Goal: Information Seeking & Learning: Check status

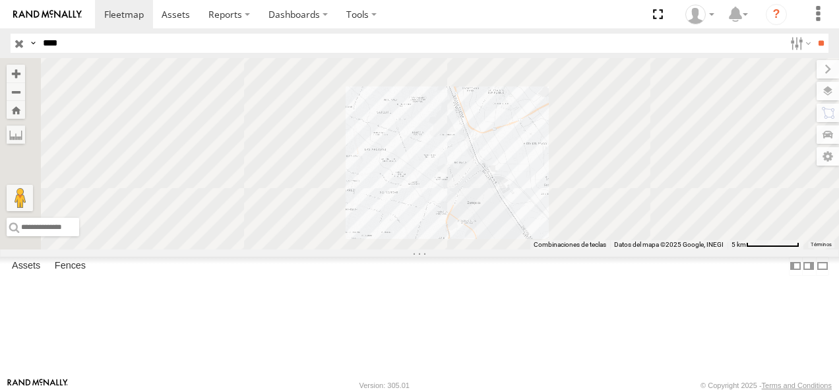
click at [0, 0] on div "FLEX NORTE" at bounding box center [0, 0] width 0 height 0
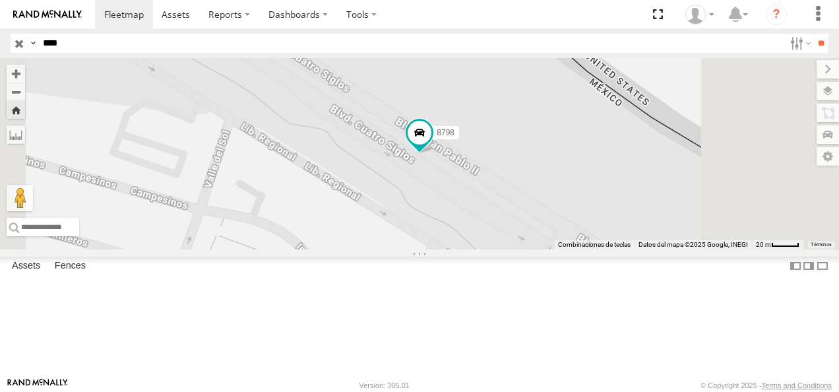
drag, startPoint x: 623, startPoint y: 284, endPoint x: 461, endPoint y: 204, distance: 180.3
click at [465, 208] on div "8798" at bounding box center [419, 153] width 839 height 191
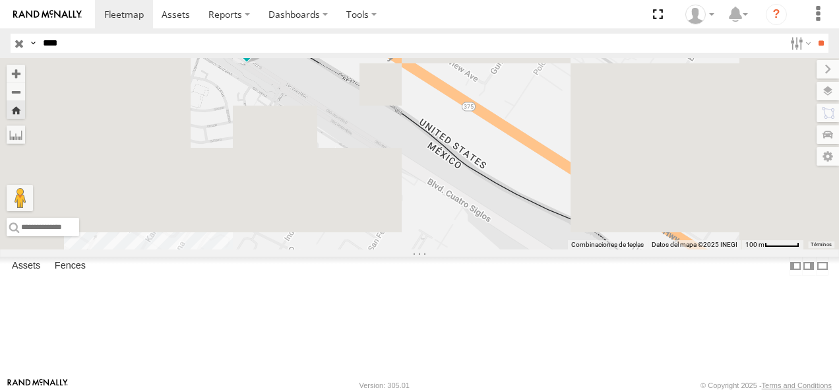
drag, startPoint x: 498, startPoint y: 261, endPoint x: 471, endPoint y: 201, distance: 66.2
click at [471, 201] on div "8798" at bounding box center [419, 153] width 839 height 191
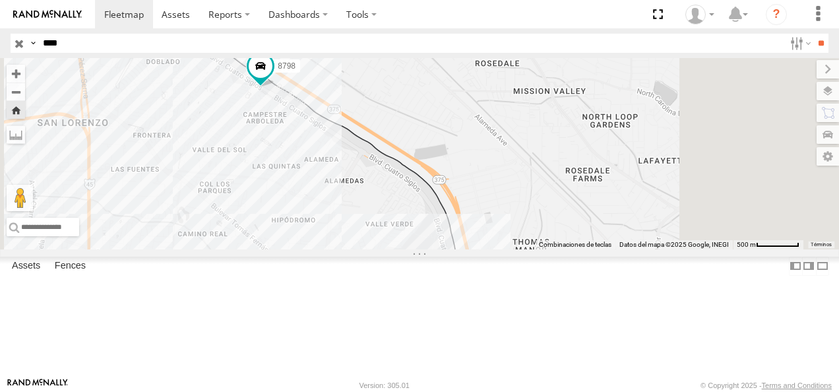
drag, startPoint x: 488, startPoint y: 239, endPoint x: 451, endPoint y: 210, distance: 47.5
click at [455, 212] on div "8798" at bounding box center [419, 153] width 839 height 191
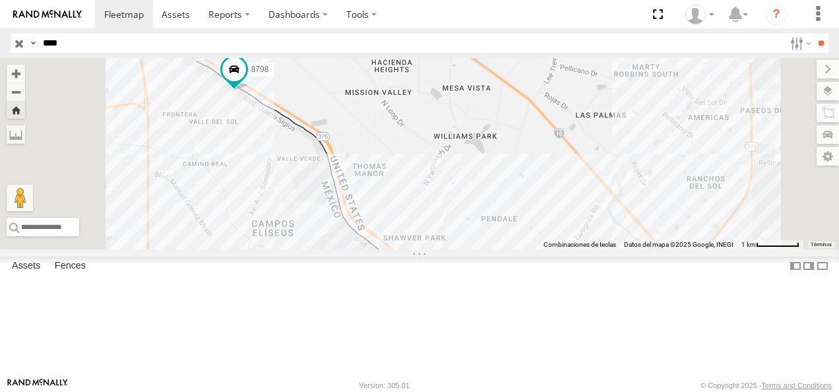
drag, startPoint x: 469, startPoint y: 250, endPoint x: 425, endPoint y: 222, distance: 52.5
click at [425, 222] on div "8798" at bounding box center [419, 153] width 839 height 191
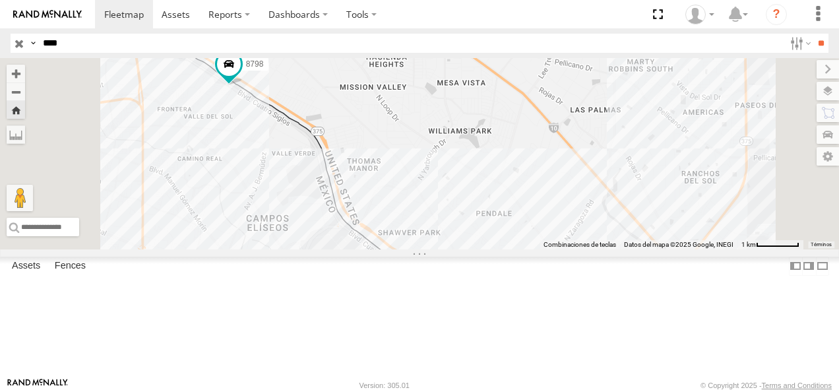
drag, startPoint x: 480, startPoint y: 264, endPoint x: 450, endPoint y: 203, distance: 67.9
click at [451, 204] on div "8798" at bounding box center [419, 153] width 839 height 191
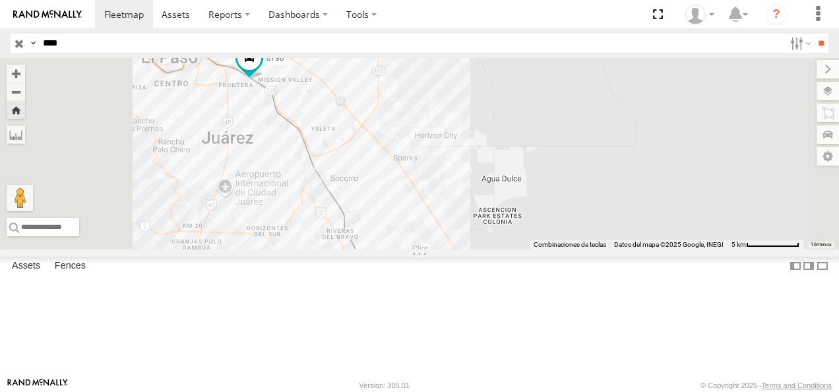
drag, startPoint x: 451, startPoint y: 234, endPoint x: 438, endPoint y: 205, distance: 31.3
click at [438, 205] on div "8798" at bounding box center [419, 153] width 839 height 191
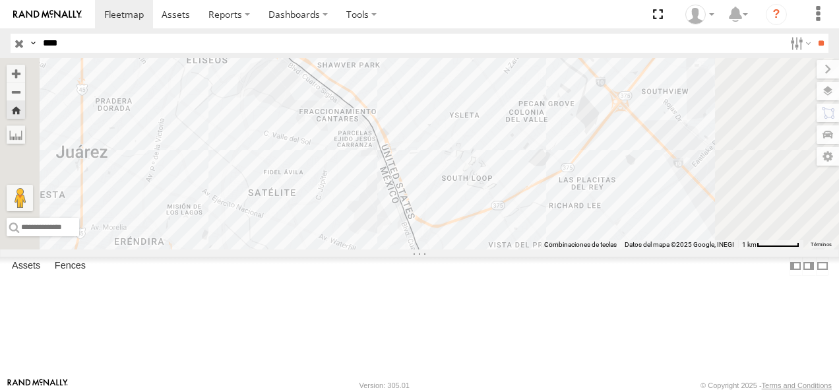
drag, startPoint x: 438, startPoint y: 205, endPoint x: 439, endPoint y: 247, distance: 41.6
click at [439, 247] on div "8798" at bounding box center [419, 153] width 839 height 191
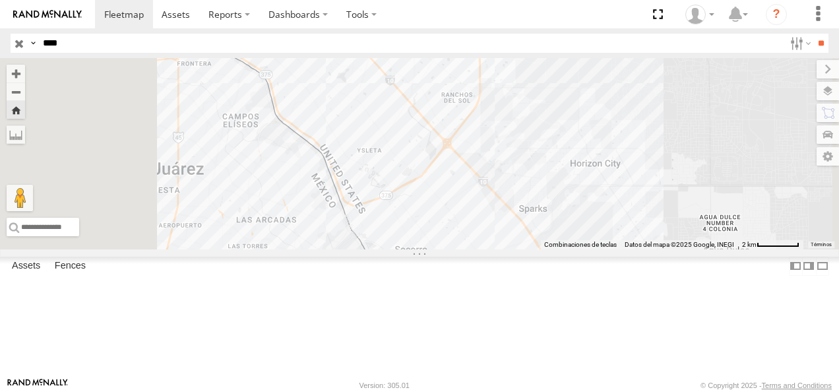
drag, startPoint x: 439, startPoint y: 247, endPoint x: 428, endPoint y: 228, distance: 22.0
click at [428, 228] on div "8798" at bounding box center [419, 153] width 839 height 191
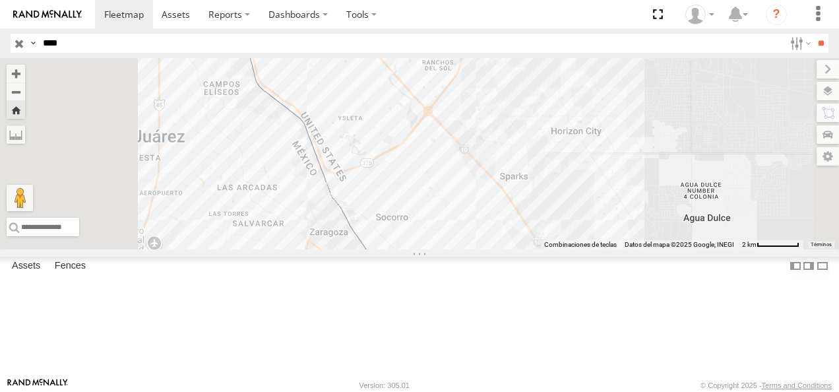
drag, startPoint x: 473, startPoint y: 189, endPoint x: 467, endPoint y: 173, distance: 16.9
click at [467, 173] on div "8798" at bounding box center [419, 153] width 839 height 191
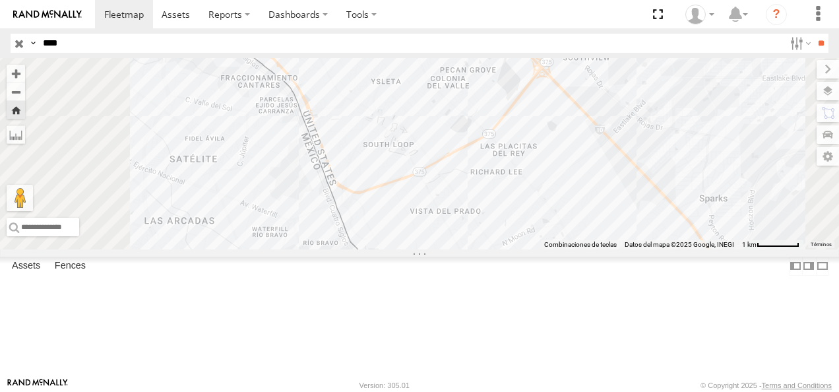
drag, startPoint x: 465, startPoint y: 278, endPoint x: 476, endPoint y: 294, distance: 19.9
click at [476, 249] on div "8798" at bounding box center [419, 153] width 839 height 191
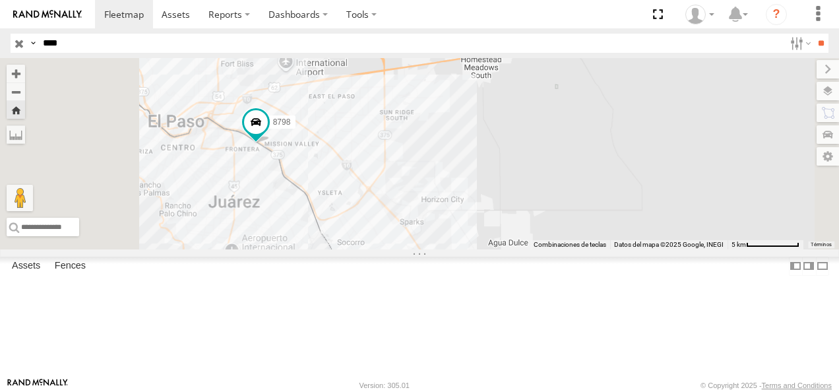
drag, startPoint x: 472, startPoint y: 294, endPoint x: 500, endPoint y: 229, distance: 71.0
click at [498, 249] on div "8798" at bounding box center [419, 153] width 839 height 191
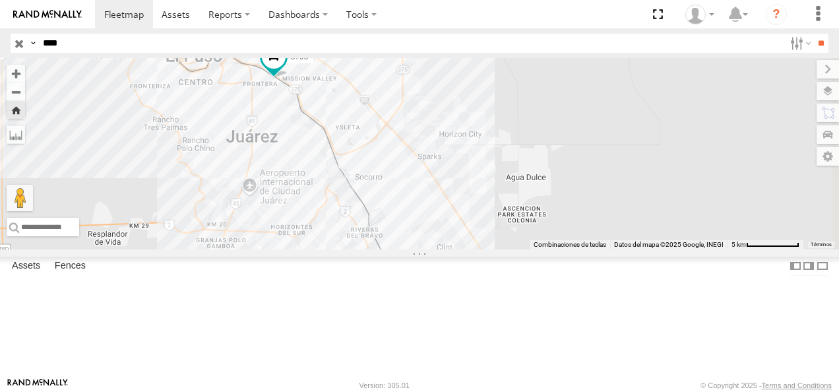
drag, startPoint x: 465, startPoint y: 201, endPoint x: 426, endPoint y: 185, distance: 41.2
click at [428, 186] on div "8798" at bounding box center [419, 153] width 839 height 191
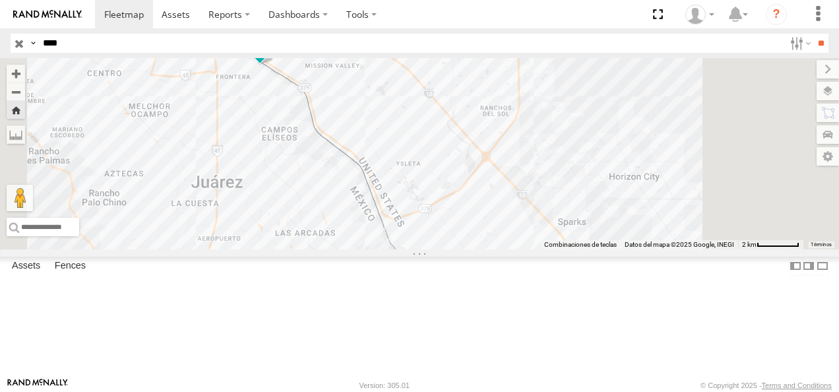
drag, startPoint x: 429, startPoint y: 129, endPoint x: 433, endPoint y: 172, distance: 42.4
click at [433, 172] on div "8798" at bounding box center [419, 153] width 839 height 191
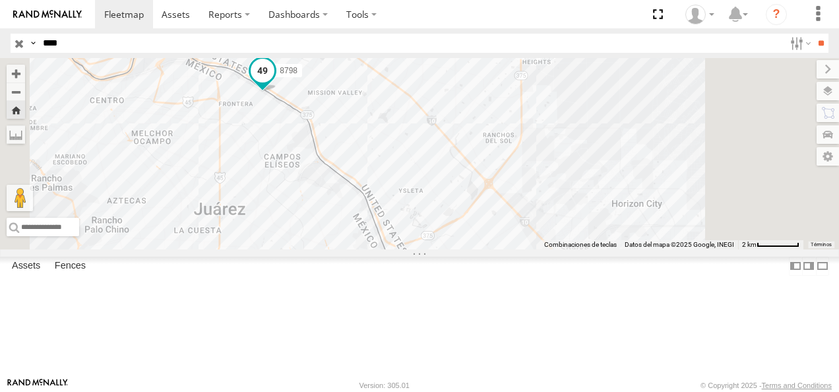
click at [274, 82] on span at bounding box center [263, 71] width 24 height 24
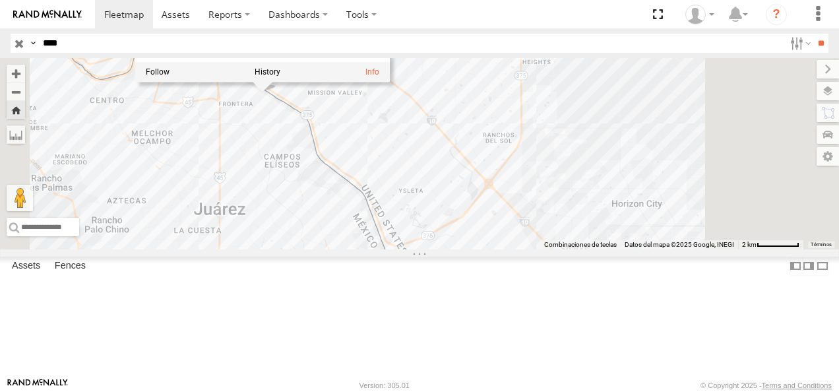
click at [459, 245] on div "8798 [GEOGRAPHIC_DATA][PERSON_NAME] [GEOGRAPHIC_DATA][PERSON_NAME] 31.74218 , -…" at bounding box center [419, 153] width 839 height 191
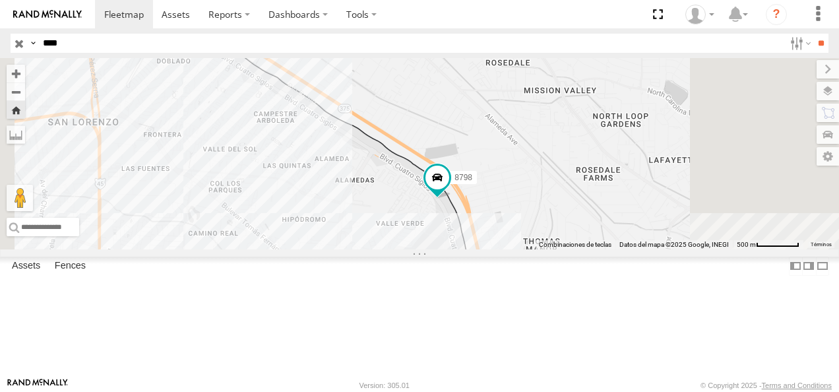
drag, startPoint x: 710, startPoint y: 306, endPoint x: 485, endPoint y: 138, distance: 280.9
click at [485, 138] on div "8798" at bounding box center [419, 153] width 839 height 191
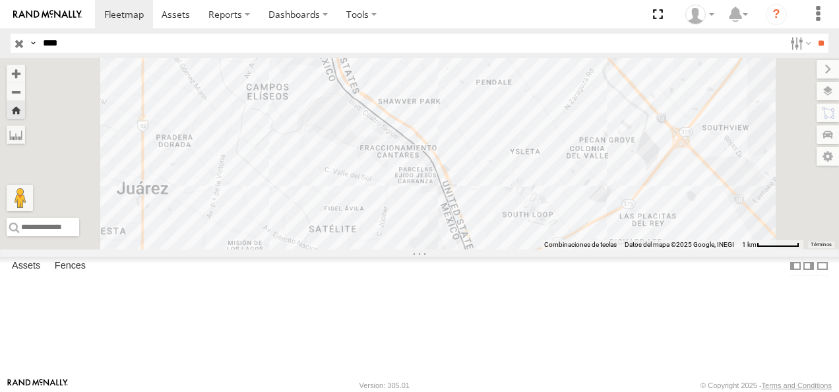
drag, startPoint x: 578, startPoint y: 280, endPoint x: 546, endPoint y: 191, distance: 95.4
click at [546, 191] on div "8798" at bounding box center [419, 153] width 839 height 191
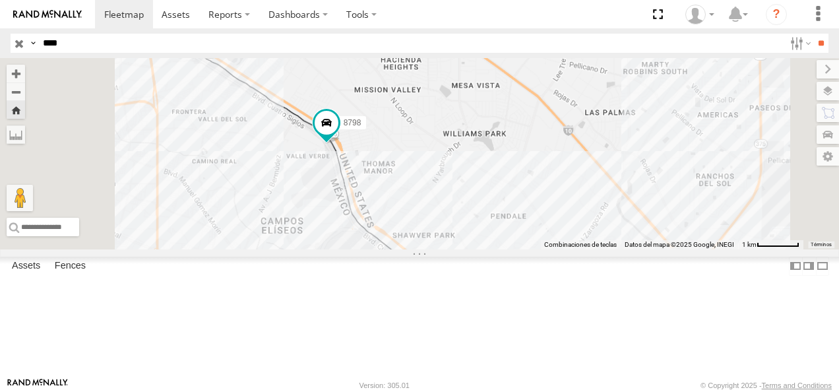
drag, startPoint x: 433, startPoint y: 141, endPoint x: 449, endPoint y: 277, distance: 136.8
click at [449, 249] on div "8798" at bounding box center [419, 153] width 839 height 191
drag, startPoint x: 92, startPoint y: 45, endPoint x: -3, endPoint y: 44, distance: 94.4
click at [0, 44] on html at bounding box center [419, 196] width 839 height 392
type input "*"
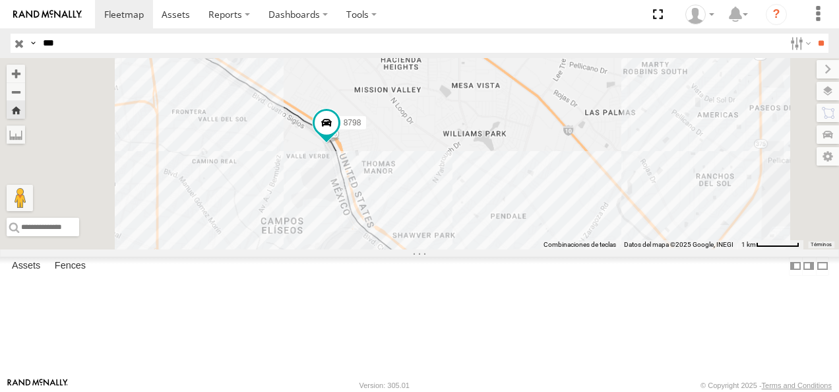
click at [814, 34] on input "**" at bounding box center [821, 43] width 15 height 19
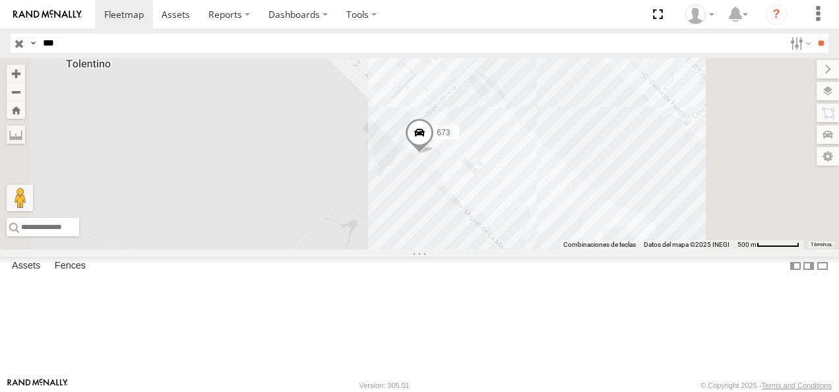
click at [0, 0] on div "FLEX NORTE" at bounding box center [0, 0] width 0 height 0
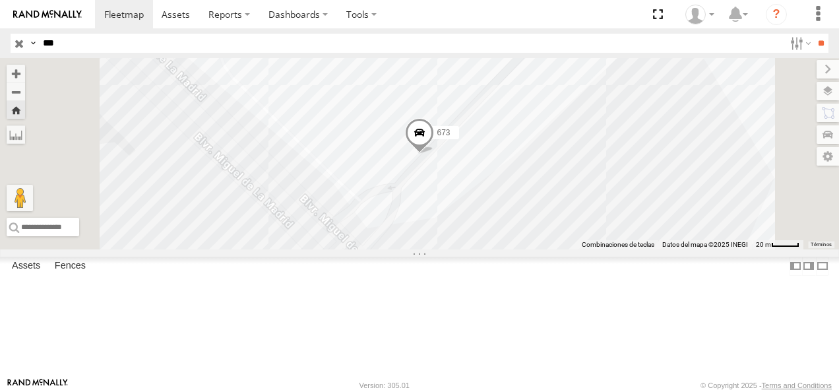
drag, startPoint x: 74, startPoint y: 40, endPoint x: -3, endPoint y: 40, distance: 76.5
click at [0, 40] on html at bounding box center [419, 196] width 839 height 392
click at [814, 34] on input "**" at bounding box center [821, 43] width 15 height 19
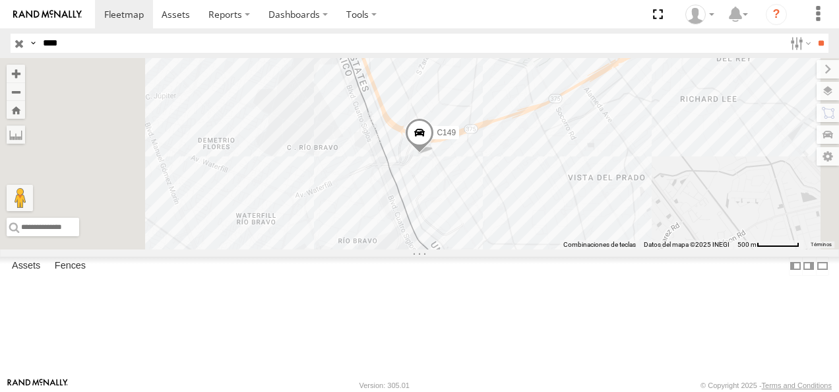
click at [0, 0] on div "C149" at bounding box center [0, 0] width 0 height 0
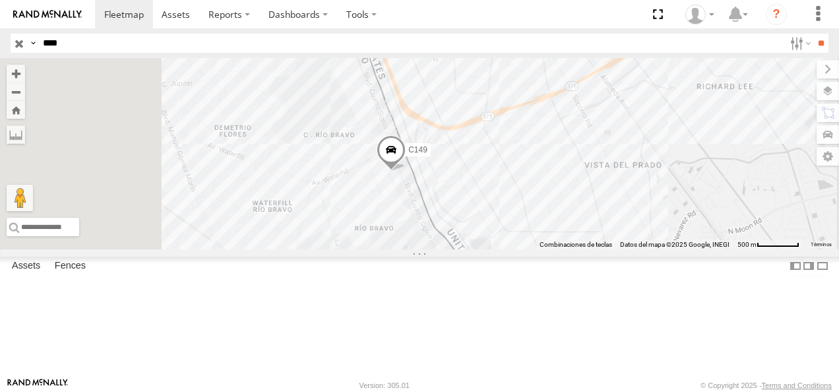
click at [0, 0] on div "Cruce" at bounding box center [0, 0] width 0 height 0
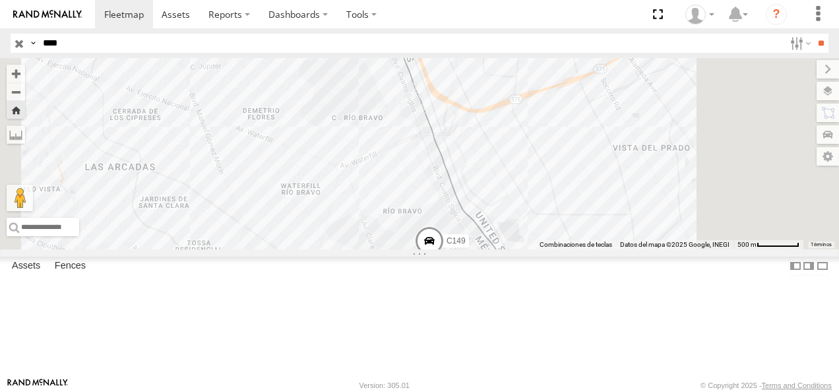
click at [33, 42] on div "Search Query Asset ID Asset Label Registration Manufacturer Model VIN Job ID Dr…" at bounding box center [412, 43] width 803 height 19
click at [814, 34] on input "**" at bounding box center [821, 43] width 15 height 19
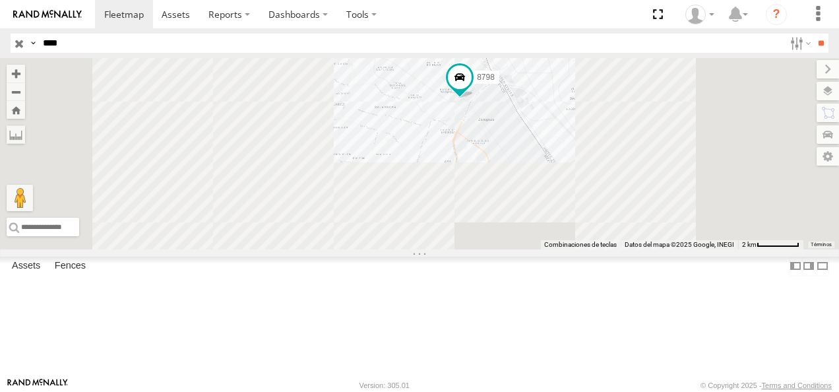
click at [0, 0] on div "FLEX NORTE" at bounding box center [0, 0] width 0 height 0
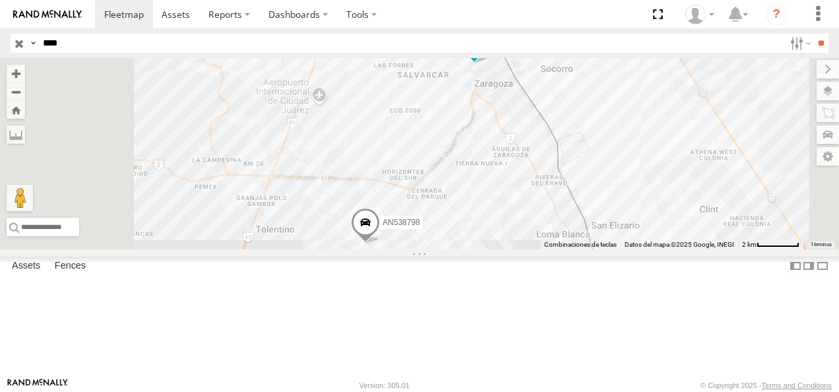
click at [0, 0] on div "8798" at bounding box center [0, 0] width 0 height 0
drag, startPoint x: 80, startPoint y: 47, endPoint x: 32, endPoint y: 46, distance: 48.2
click at [32, 46] on div "Search Query Asset ID Asset Label Registration Manufacturer Model VIN Job ID Dr…" at bounding box center [412, 43] width 803 height 19
click at [814, 34] on input "**" at bounding box center [821, 43] width 15 height 19
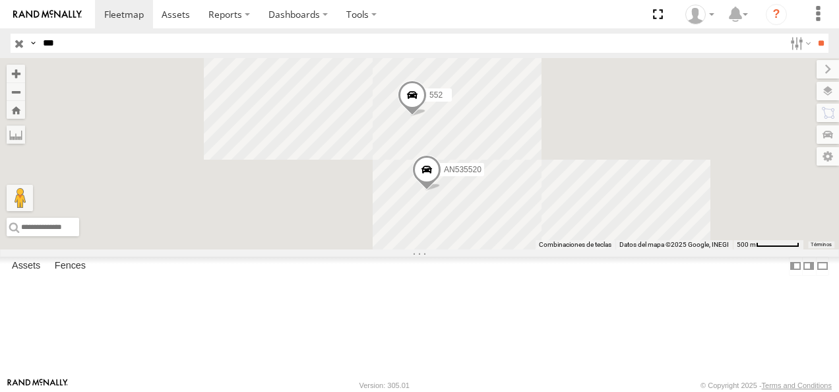
click at [0, 0] on div "552" at bounding box center [0, 0] width 0 height 0
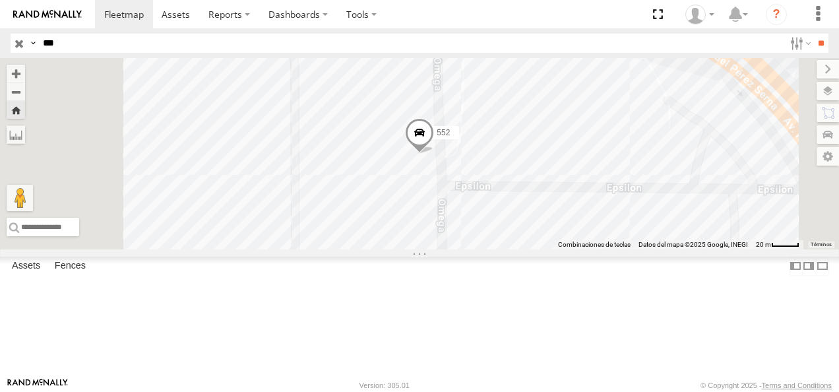
drag, startPoint x: 74, startPoint y: 42, endPoint x: 0, endPoint y: 41, distance: 73.9
click at [0, 42] on html at bounding box center [419, 196] width 839 height 392
click at [814, 34] on input "**" at bounding box center [821, 43] width 15 height 19
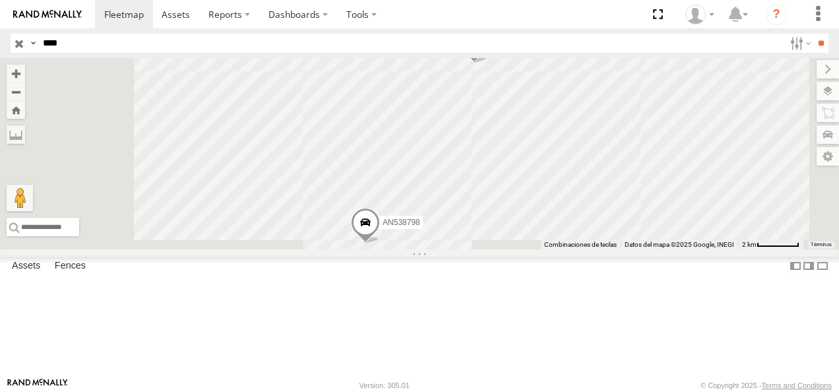
click at [0, 0] on div "FLEX NORTE" at bounding box center [0, 0] width 0 height 0
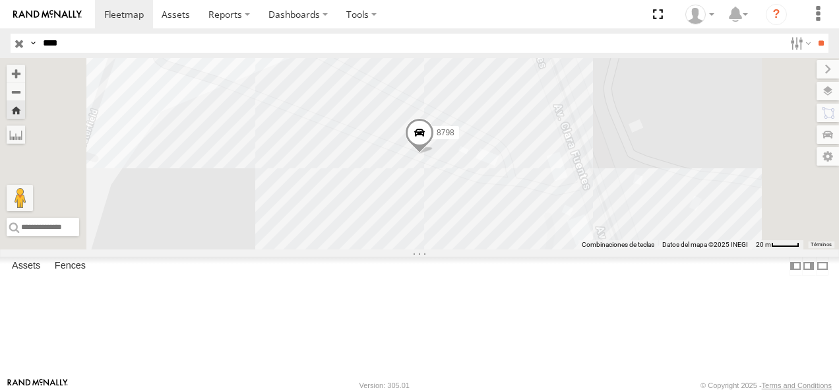
click at [434, 154] on span at bounding box center [419, 136] width 29 height 36
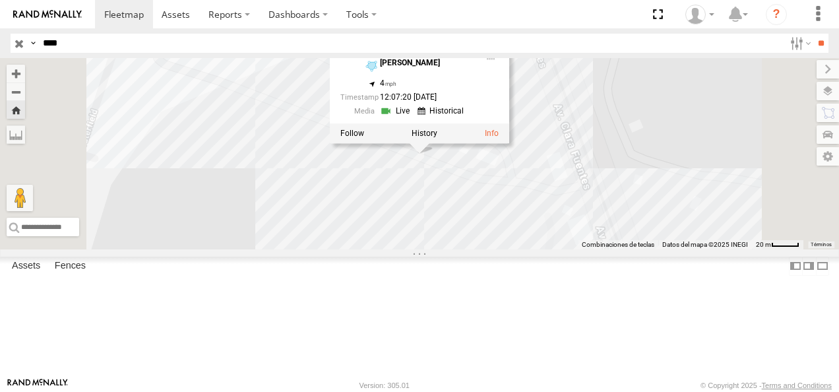
click at [538, 249] on div "8798 8798 [GEOGRAPHIC_DATA][PERSON_NAME] 31.65699 , -106.34632 4 12:07:20 [DATE]" at bounding box center [419, 153] width 839 height 191
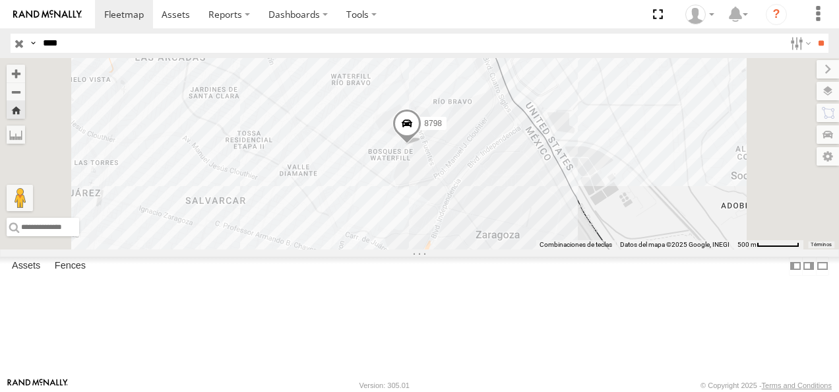
click at [0, 0] on div "FLEX NORTE" at bounding box center [0, 0] width 0 height 0
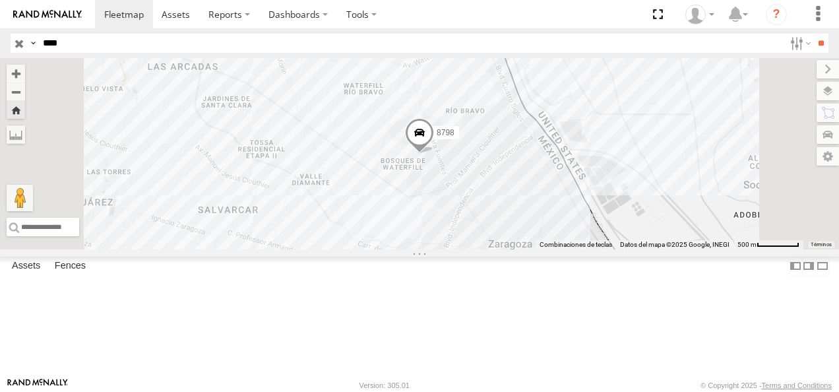
click at [0, 0] on div "8798" at bounding box center [0, 0] width 0 height 0
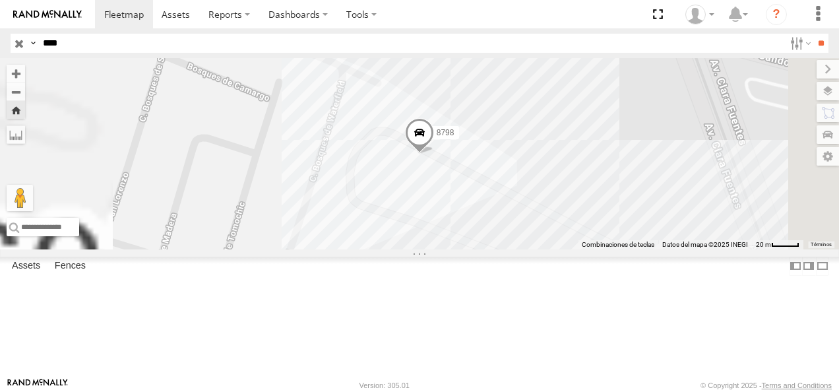
click at [434, 154] on span at bounding box center [419, 137] width 29 height 36
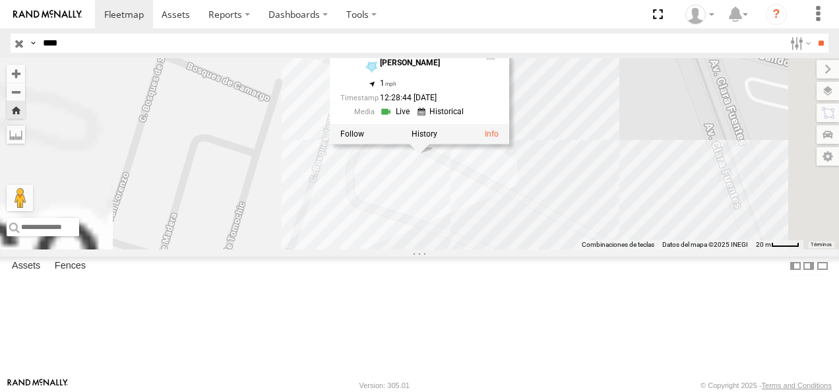
click at [439, 224] on div "8798 8798 FLEX NORTE [PERSON_NAME] 31.65796 , -106.34791 1 12:28:44 [DATE]" at bounding box center [419, 153] width 839 height 191
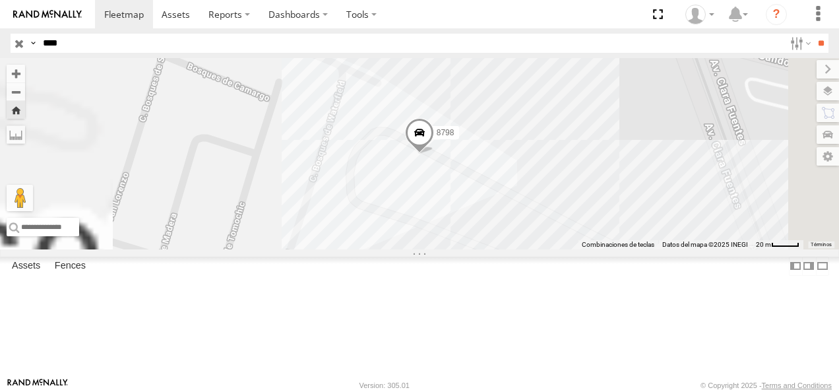
click at [434, 154] on span at bounding box center [419, 137] width 29 height 36
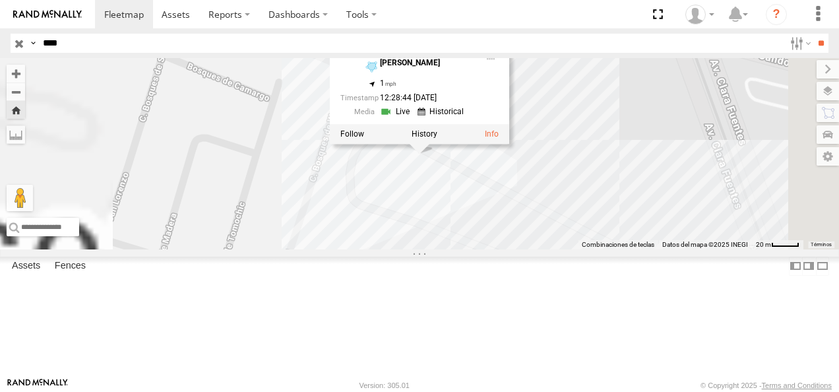
click at [414, 118] on link at bounding box center [397, 112] width 34 height 13
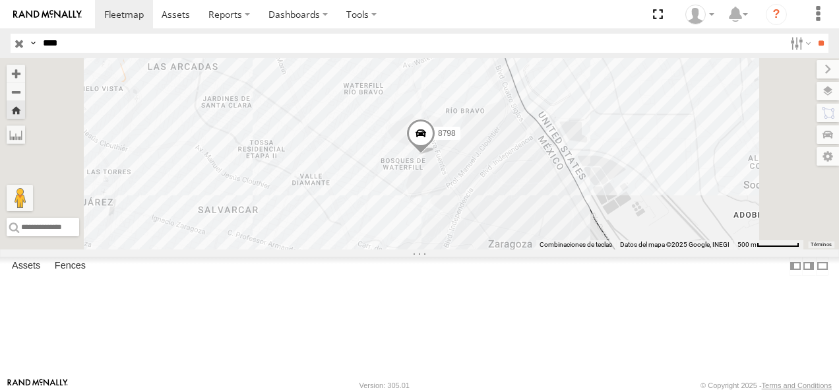
click at [435, 154] on span at bounding box center [420, 137] width 29 height 36
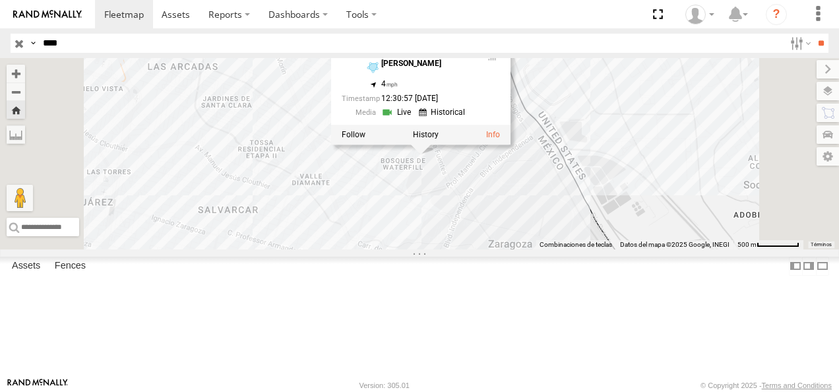
click at [513, 247] on div "8798 8798 FLEX NORTE [PERSON_NAME] 31.6579 , -106.34774 4 12:30:57 [DATE]" at bounding box center [419, 153] width 839 height 191
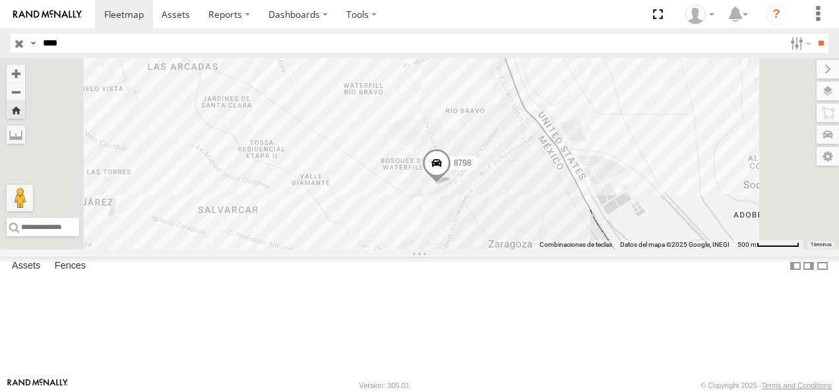
click at [451, 184] on span at bounding box center [436, 166] width 29 height 36
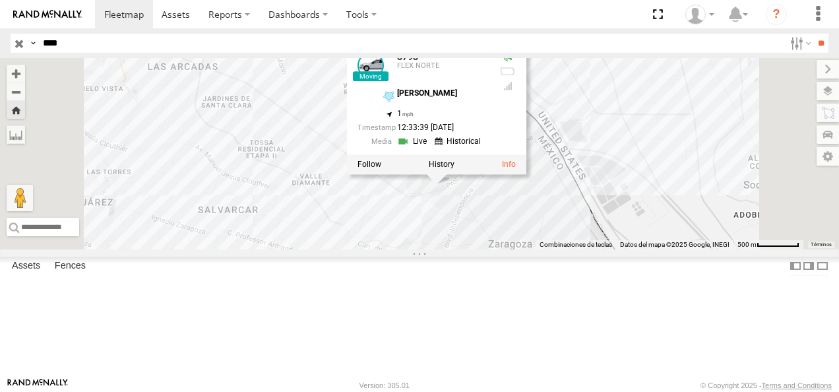
click at [494, 249] on div "8798 8798 [GEOGRAPHIC_DATA][PERSON_NAME] 31.65464 , -106.34569 1 12:33:39 [DATE]" at bounding box center [419, 153] width 839 height 191
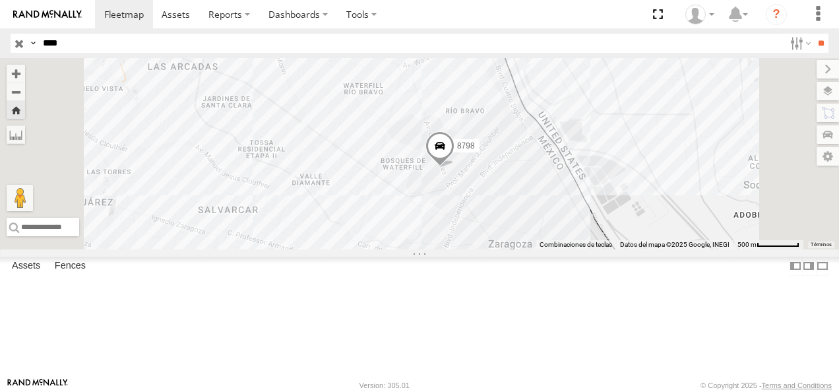
click at [455, 168] on span at bounding box center [440, 150] width 29 height 36
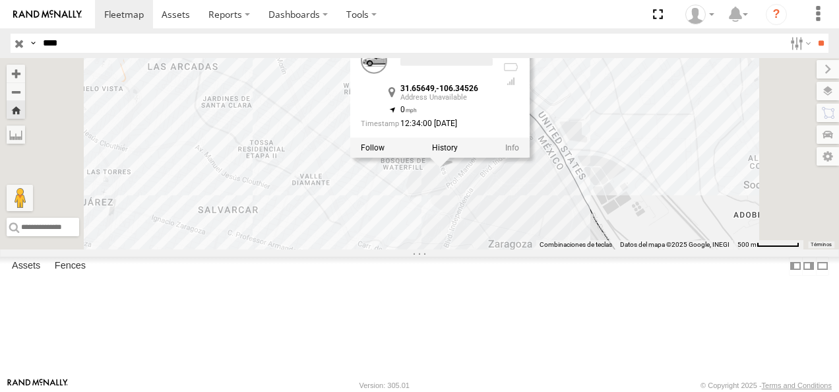
click at [535, 249] on div "8798 8798 31.65649 , -106.34526 0 12:34:00 [DATE]" at bounding box center [419, 153] width 839 height 191
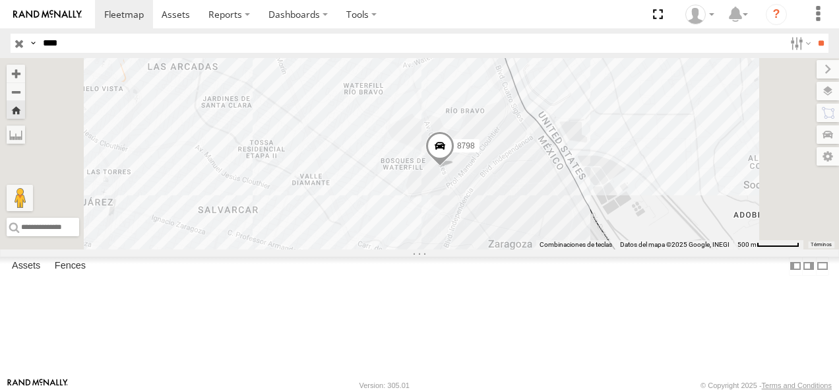
click at [455, 168] on span at bounding box center [440, 150] width 29 height 36
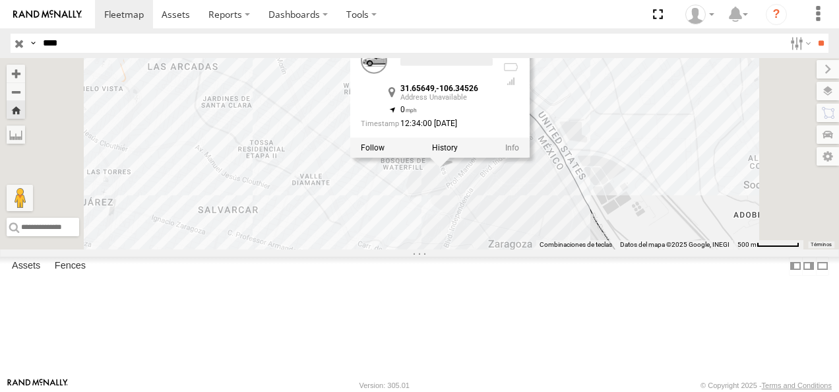
drag, startPoint x: 70, startPoint y: 40, endPoint x: 60, endPoint y: 42, distance: 10.1
click at [61, 42] on input "****" at bounding box center [411, 43] width 747 height 19
click at [814, 34] on input "**" at bounding box center [821, 43] width 15 height 19
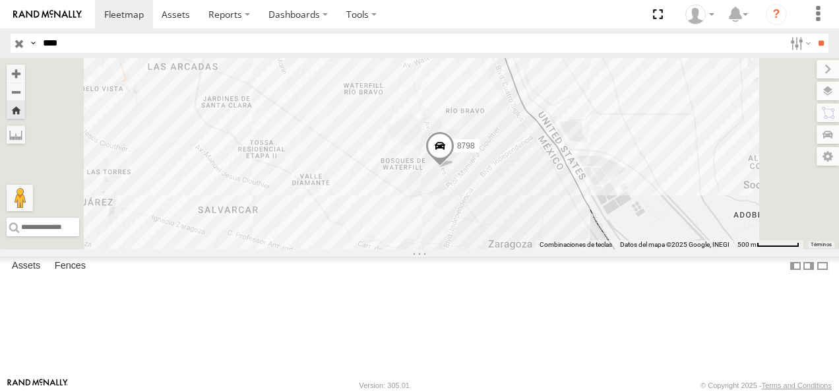
click at [814, 34] on input "**" at bounding box center [821, 43] width 15 height 19
click at [173, 38] on input "****" at bounding box center [411, 43] width 747 height 19
click at [814, 34] on input "**" at bounding box center [821, 43] width 15 height 19
type input "*"
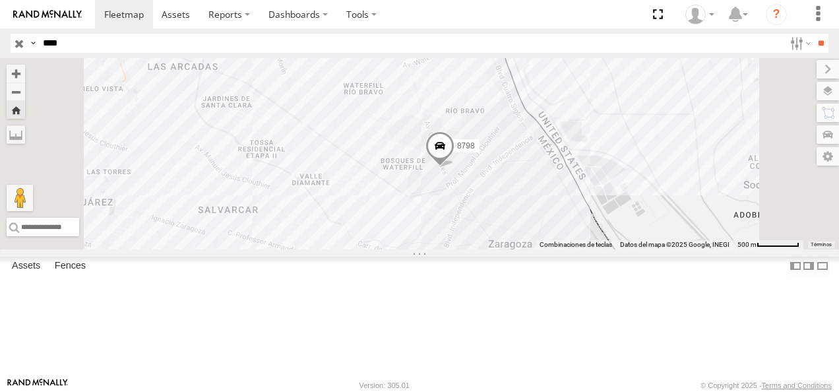
click at [814, 34] on input "**" at bounding box center [821, 43] width 15 height 19
type input "*"
click at [814, 34] on input "**" at bounding box center [821, 43] width 15 height 19
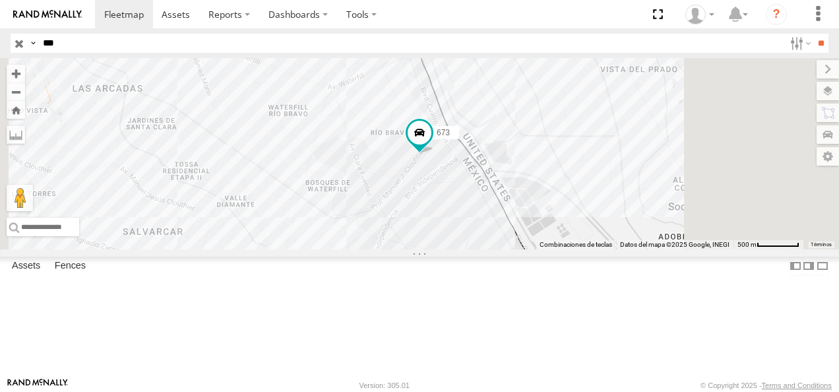
drag, startPoint x: 69, startPoint y: 42, endPoint x: 7, endPoint y: 42, distance: 61.4
click at [7, 42] on header "Search Query Asset ID Asset Label Registration Manufacturer Model VIN Job ID" at bounding box center [419, 43] width 839 height 30
click at [814, 34] on input "**" at bounding box center [821, 43] width 15 height 19
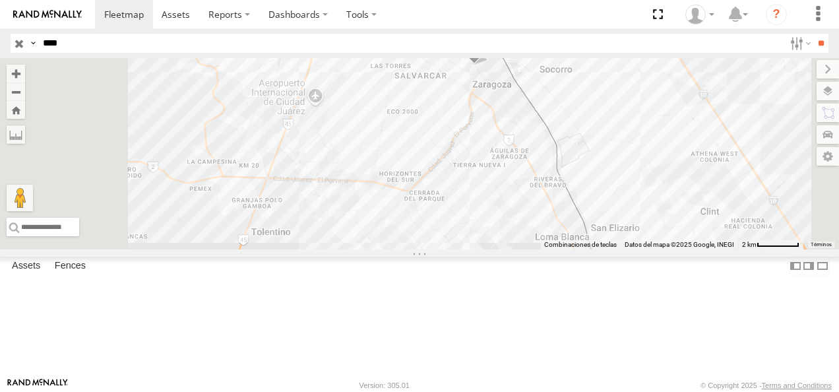
click at [0, 0] on div "8798" at bounding box center [0, 0] width 0 height 0
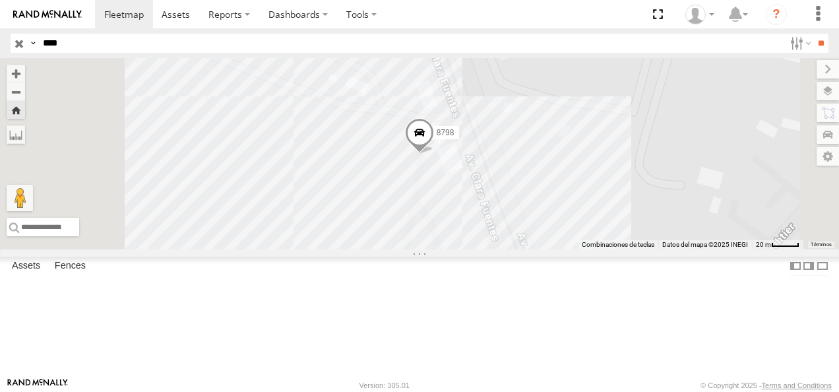
click at [434, 154] on span at bounding box center [419, 137] width 29 height 36
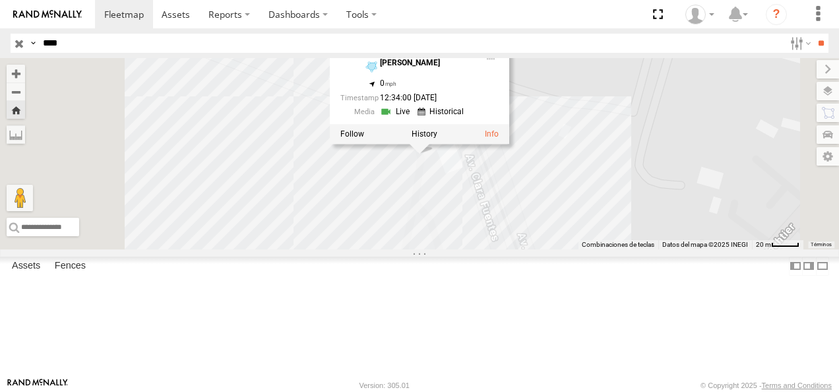
click at [414, 118] on link at bounding box center [397, 112] width 34 height 13
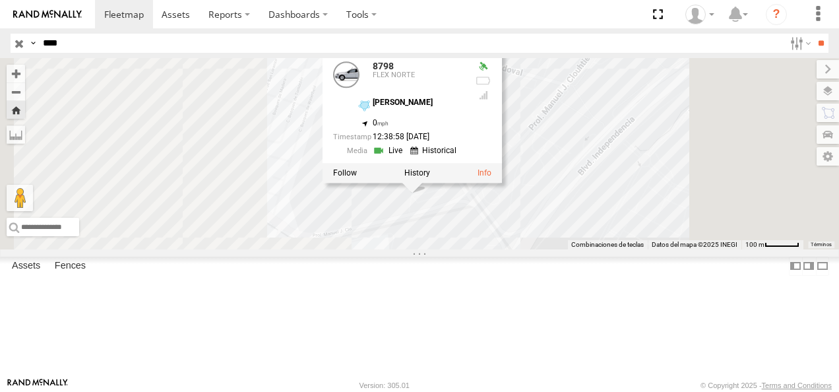
click at [548, 249] on div "8798 8798 [GEOGRAPHIC_DATA][PERSON_NAME] 31.65461 , -106.34569 0 12:38:58 [DATE]" at bounding box center [419, 153] width 839 height 191
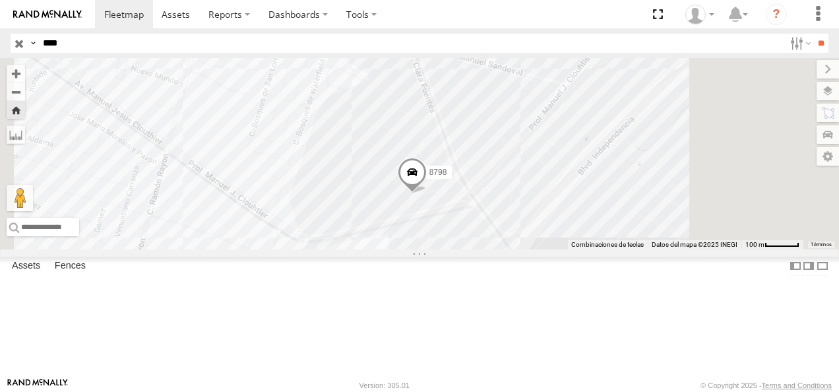
click at [0, 0] on div "FLEX NORTE" at bounding box center [0, 0] width 0 height 0
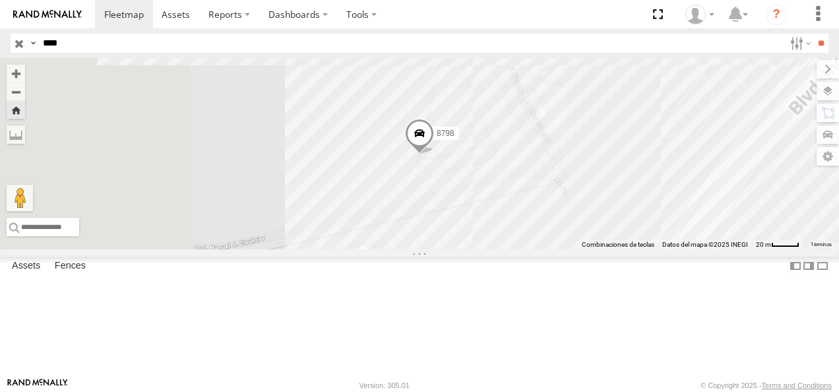
click at [434, 155] on span at bounding box center [419, 137] width 29 height 36
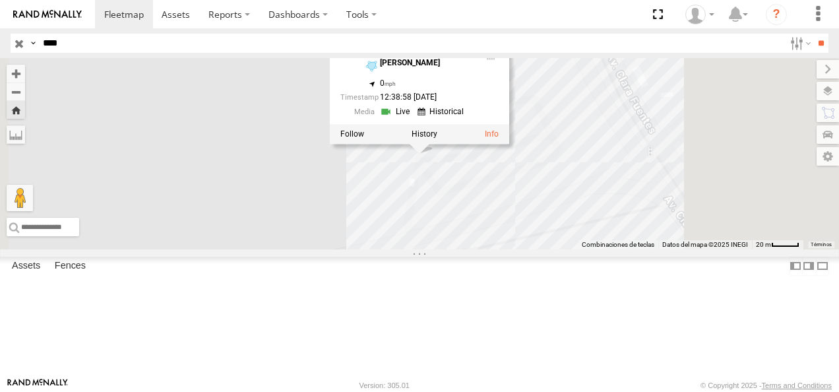
click at [505, 228] on div "8798 8798 [GEOGRAPHIC_DATA][PERSON_NAME] 31.65461 , -106.34569 0 12:38:58 [DATE]" at bounding box center [419, 153] width 839 height 191
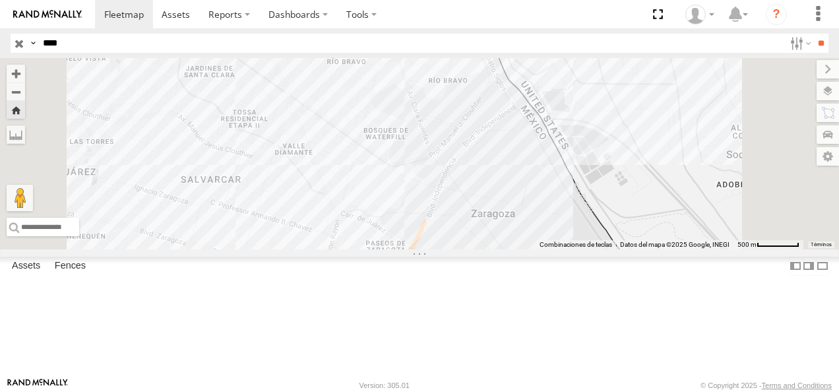
click at [82, 44] on input "****" at bounding box center [411, 43] width 747 height 19
click at [0, 0] on div "FLEX NORTE" at bounding box center [0, 0] width 0 height 0
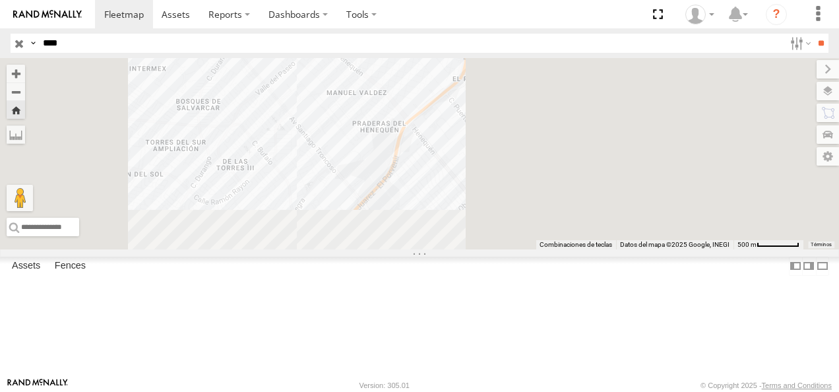
drag, startPoint x: 437, startPoint y: 286, endPoint x: 535, endPoint y: 174, distance: 149.2
click at [534, 174] on div "8798" at bounding box center [419, 153] width 839 height 191
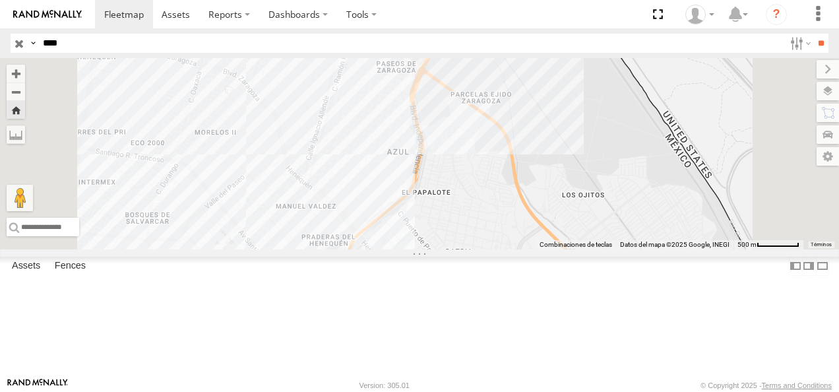
click at [0, 0] on div "8798" at bounding box center [0, 0] width 0 height 0
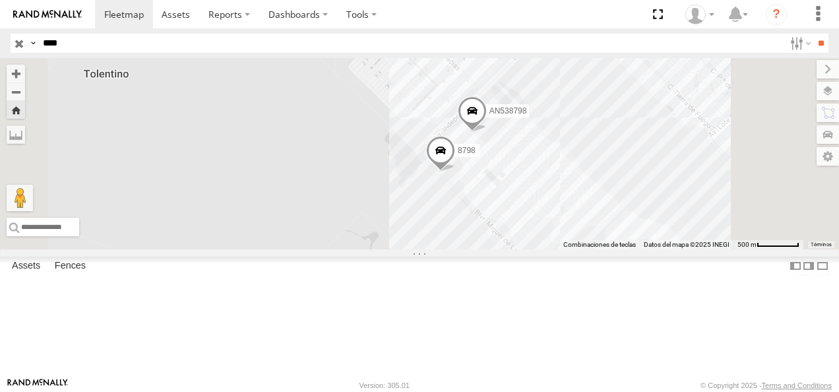
drag, startPoint x: 75, startPoint y: 57, endPoint x: -3, endPoint y: 45, distance: 78.8
click at [0, 45] on html at bounding box center [419, 196] width 839 height 392
drag, startPoint x: -3, startPoint y: 45, endPoint x: -3, endPoint y: 38, distance: 7.3
click at [0, 38] on html at bounding box center [419, 196] width 839 height 392
click at [814, 34] on input "**" at bounding box center [821, 43] width 15 height 19
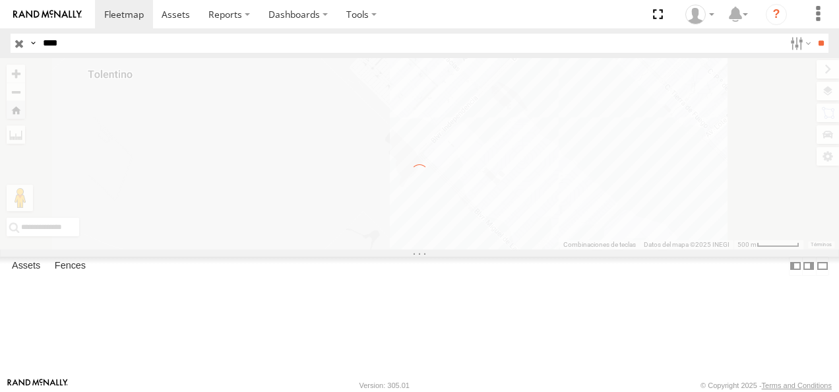
click at [43, 43] on input "****" at bounding box center [411, 43] width 747 height 19
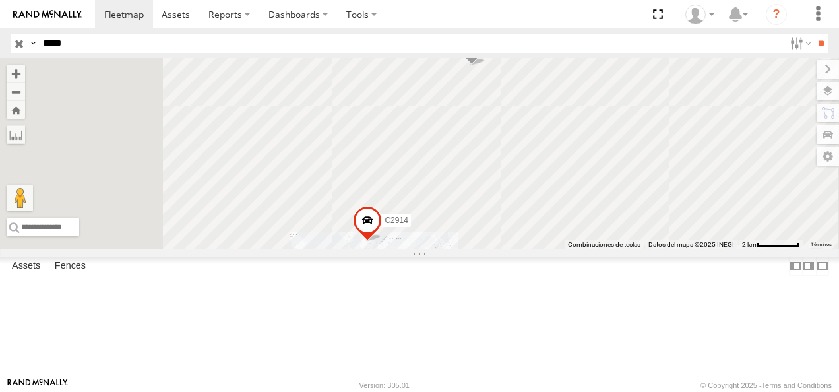
click at [0, 0] on div "FLEX NORTE" at bounding box center [0, 0] width 0 height 0
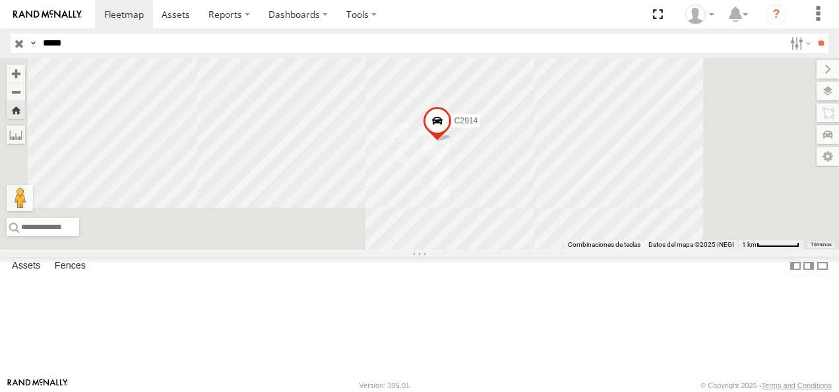
click at [452, 143] on span at bounding box center [437, 125] width 29 height 36
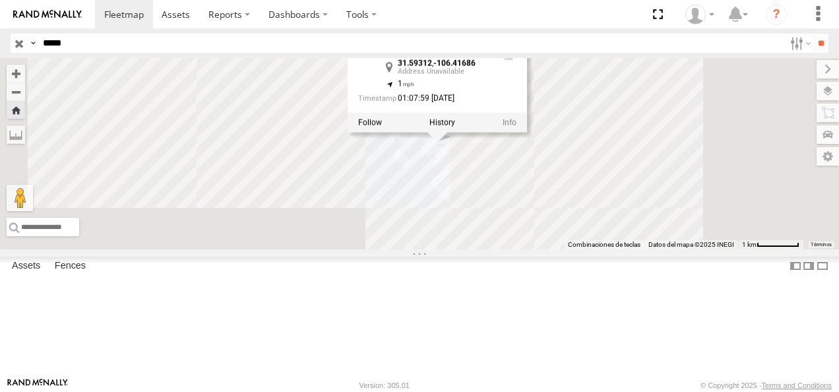
click at [586, 222] on div "C2914 C2914 31.59312 , -106.41686 1 01:07:59 [DATE]" at bounding box center [419, 153] width 839 height 191
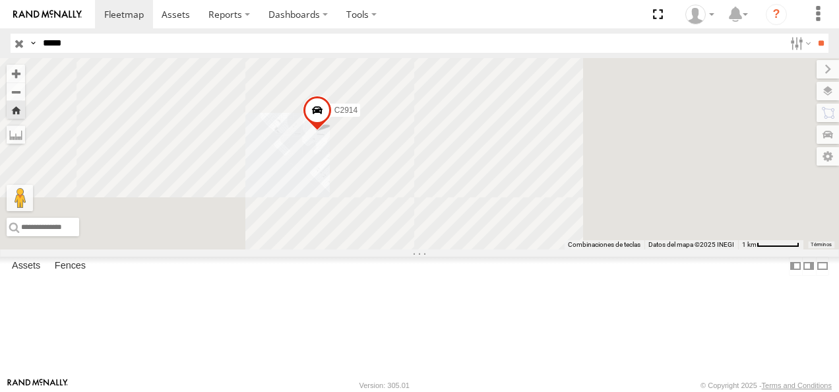
drag, startPoint x: 639, startPoint y: 245, endPoint x: 519, endPoint y: 244, distance: 120.1
click at [515, 236] on div "C2914" at bounding box center [419, 153] width 839 height 191
click at [527, 249] on div "C2914" at bounding box center [419, 153] width 839 height 191
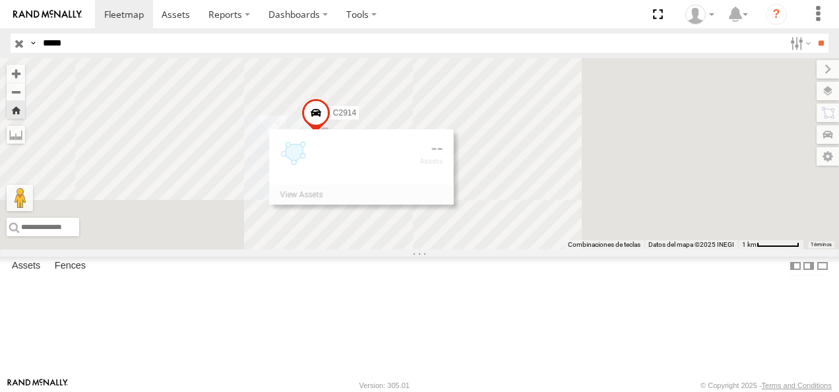
click at [437, 249] on div "C2914" at bounding box center [419, 153] width 839 height 191
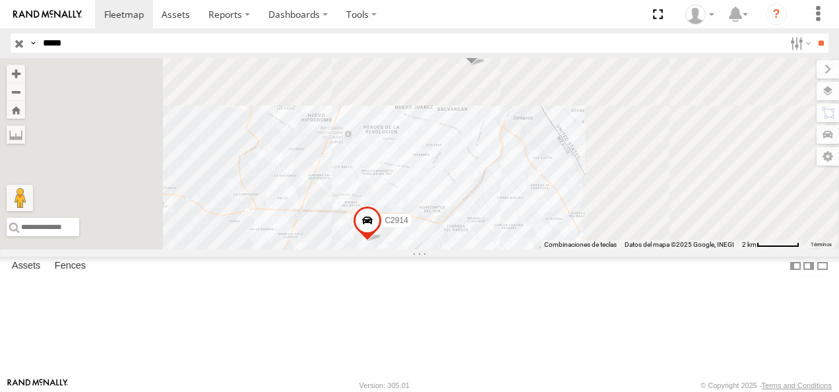
drag, startPoint x: 85, startPoint y: 45, endPoint x: 0, endPoint y: 46, distance: 85.1
click at [0, 46] on html at bounding box center [419, 196] width 839 height 392
click at [814, 34] on input "**" at bounding box center [821, 43] width 15 height 19
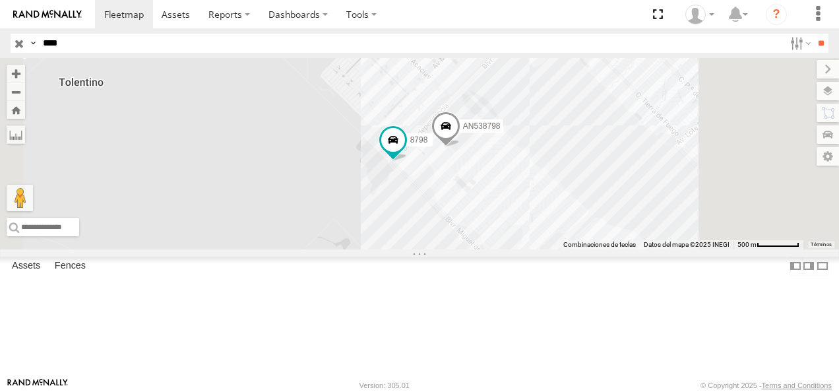
click at [0, 0] on div "8798 FLEX NORTE Prolongación Independencia Fraccionamiento Praderas del Sol 31.…" at bounding box center [0, 0] width 0 height 0
click at [0, 0] on div "8798 FLEX NORTE" at bounding box center [0, 0] width 0 height 0
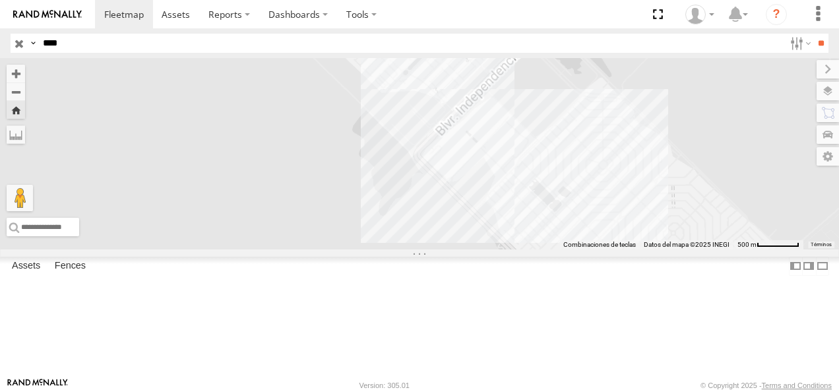
click at [0, 0] on div "8798 FLEX NORTE" at bounding box center [0, 0] width 0 height 0
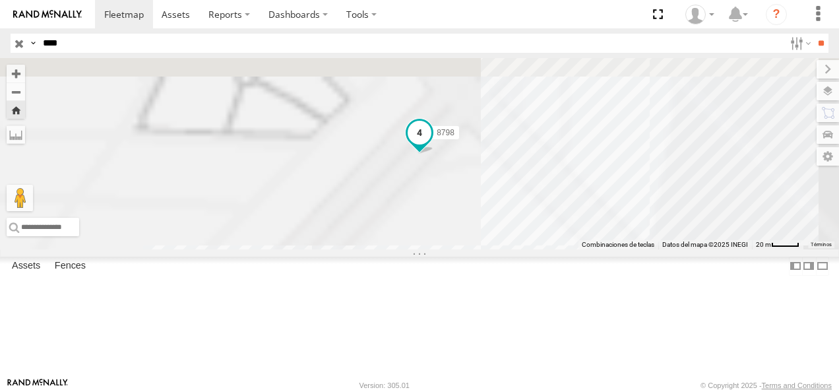
click at [434, 154] on span at bounding box center [419, 136] width 29 height 36
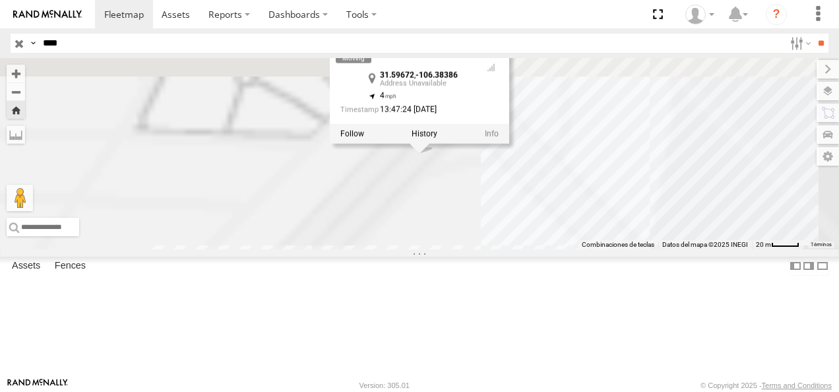
click at [515, 240] on div "8798 8798 31.59672 , -106.38386 4 13:47:24 [DATE]" at bounding box center [419, 153] width 839 height 191
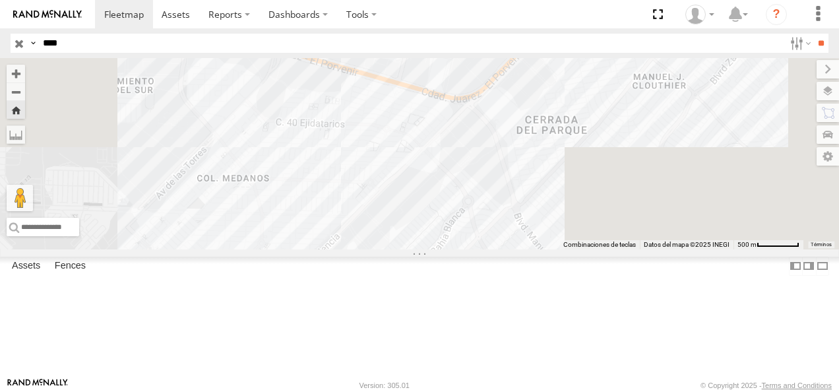
click at [0, 0] on div "FLEX NORTE" at bounding box center [0, 0] width 0 height 0
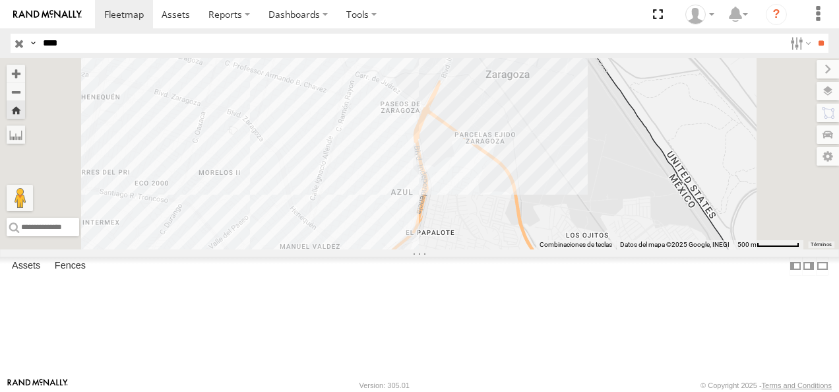
drag, startPoint x: 85, startPoint y: 44, endPoint x: 15, endPoint y: 42, distance: 70.6
click at [15, 42] on div "Search Query Asset ID Asset Label Registration Manufacturer Model VIN Job ID Dr…" at bounding box center [412, 43] width 803 height 19
click at [814, 34] on input "**" at bounding box center [821, 43] width 15 height 19
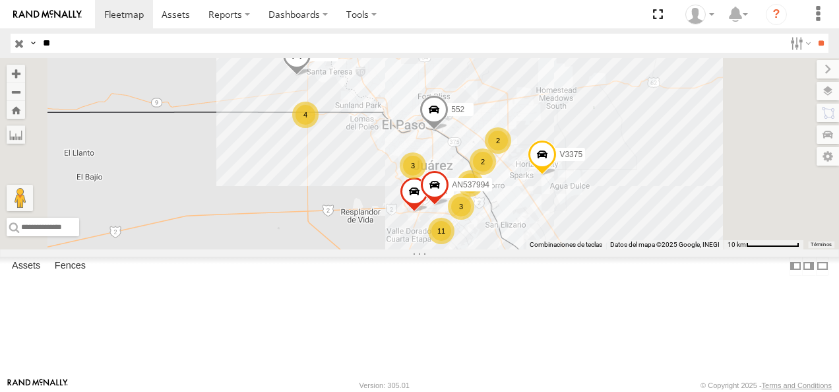
scroll to position [264, 0]
click at [0, 0] on div "FLEX NORTE" at bounding box center [0, 0] width 0 height 0
drag, startPoint x: 66, startPoint y: 41, endPoint x: 23, endPoint y: 52, distance: 44.3
click at [0, 42] on html at bounding box center [419, 196] width 839 height 392
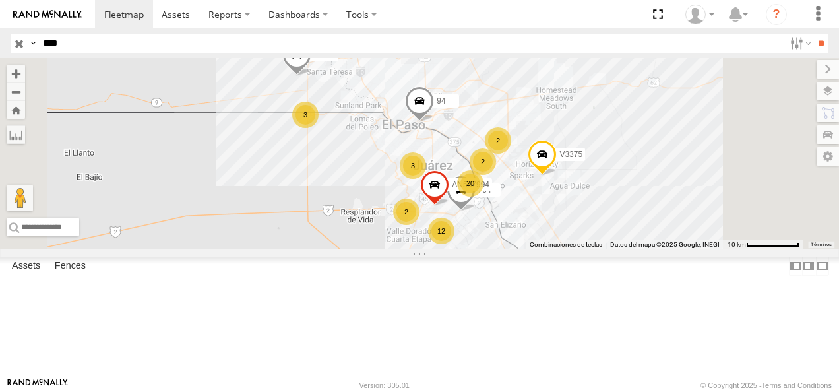
click at [814, 34] on input "**" at bounding box center [821, 43] width 15 height 19
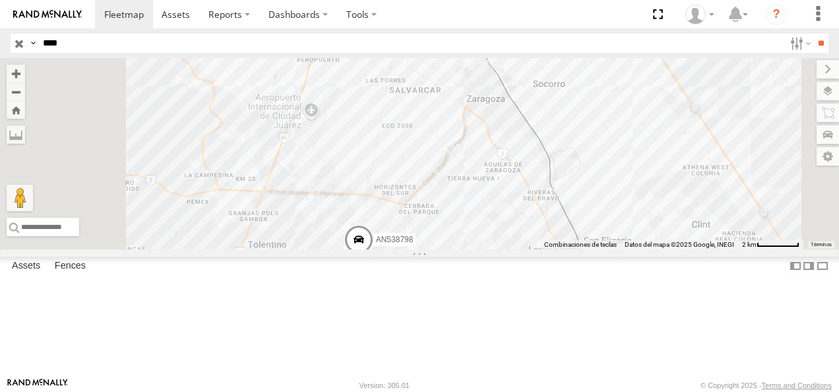
click at [0, 0] on div "8798 FLEX NORTE" at bounding box center [0, 0] width 0 height 0
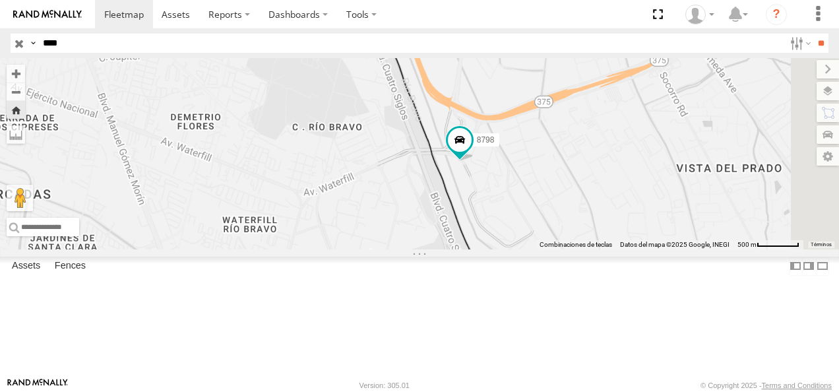
drag, startPoint x: 80, startPoint y: 38, endPoint x: 8, endPoint y: 40, distance: 71.9
click at [7, 44] on header "Search Query Asset ID Asset Label Registration Manufacturer Model VIN Job ID" at bounding box center [419, 43] width 839 height 30
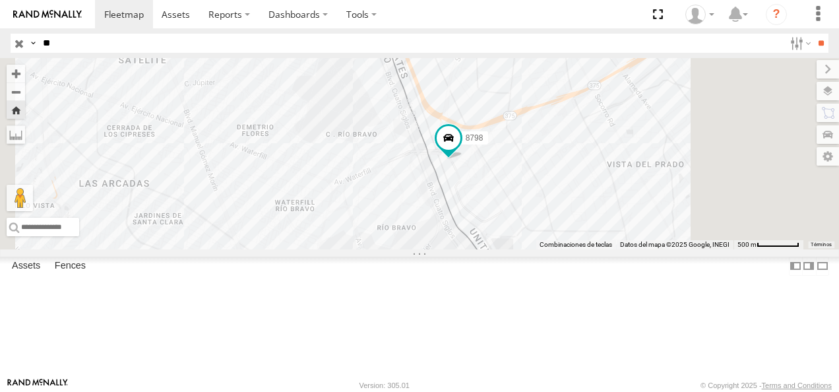
click at [814, 34] on input "**" at bounding box center [821, 43] width 15 height 19
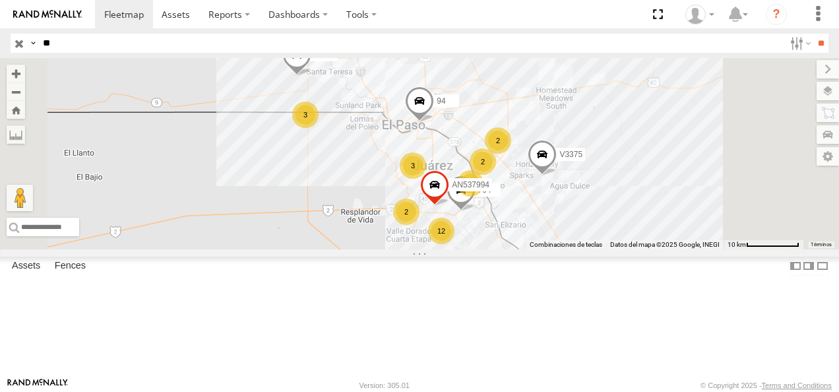
click at [0, 0] on div "FLEX NORTE" at bounding box center [0, 0] width 0 height 0
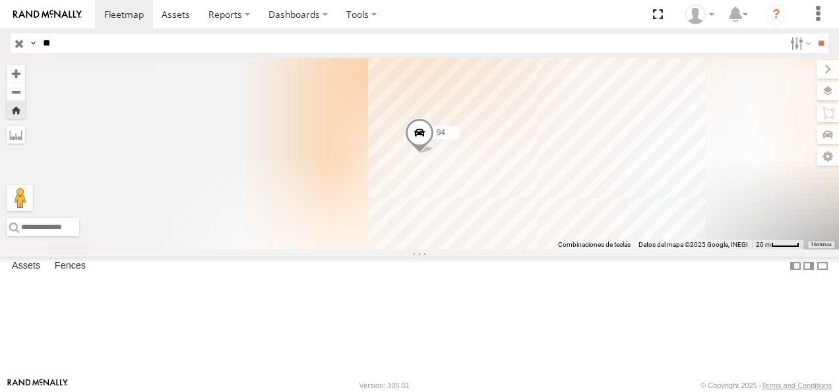
click at [495, 244] on div "94" at bounding box center [419, 153] width 839 height 191
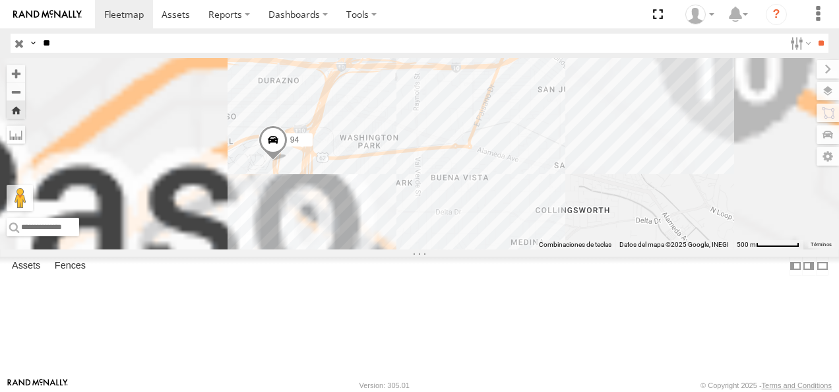
drag, startPoint x: 421, startPoint y: 280, endPoint x: 372, endPoint y: 223, distance: 74.9
click at [372, 223] on div "94" at bounding box center [419, 153] width 839 height 191
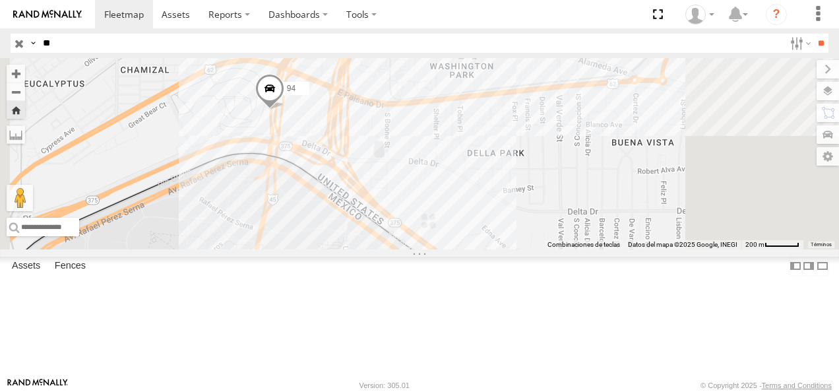
drag, startPoint x: 430, startPoint y: 234, endPoint x: 417, endPoint y: 305, distance: 71.8
click at [417, 249] on div "94" at bounding box center [419, 153] width 839 height 191
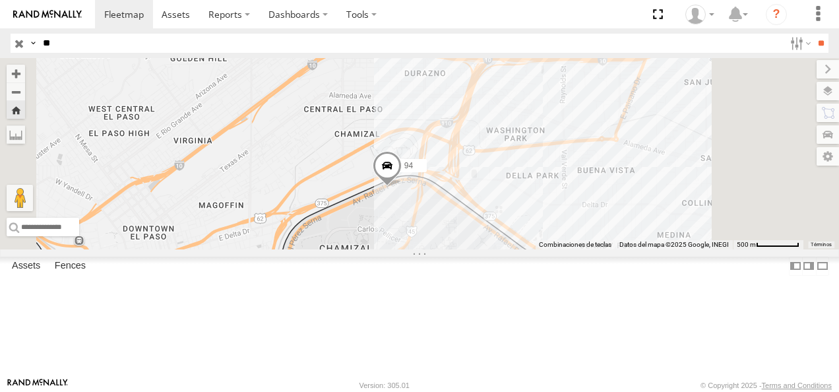
drag, startPoint x: 55, startPoint y: 42, endPoint x: 16, endPoint y: 50, distance: 39.7
click at [22, 49] on div "Search Query Asset ID Asset Label Registration Manufacturer Model VIN Job ID Dr…" at bounding box center [412, 43] width 803 height 19
click at [814, 34] on input "**" at bounding box center [821, 43] width 15 height 19
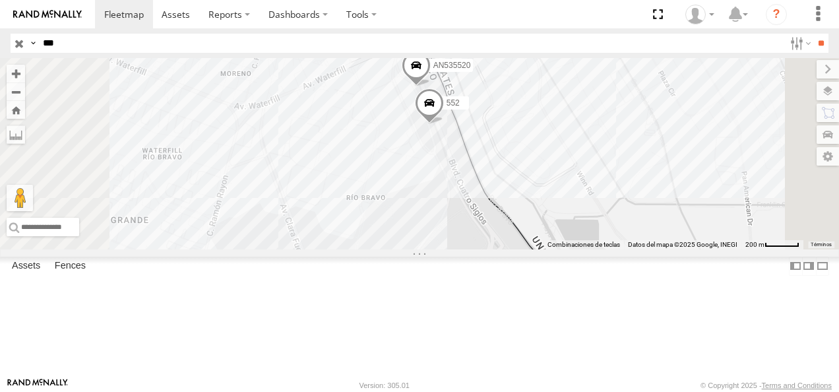
drag, startPoint x: 83, startPoint y: 38, endPoint x: 22, endPoint y: 52, distance: 62.4
click at [22, 52] on div "Search Query Asset ID Asset Label Registration Manufacturer Model VIN Job ID Dr…" at bounding box center [412, 43] width 803 height 19
click at [814, 34] on input "**" at bounding box center [821, 43] width 15 height 19
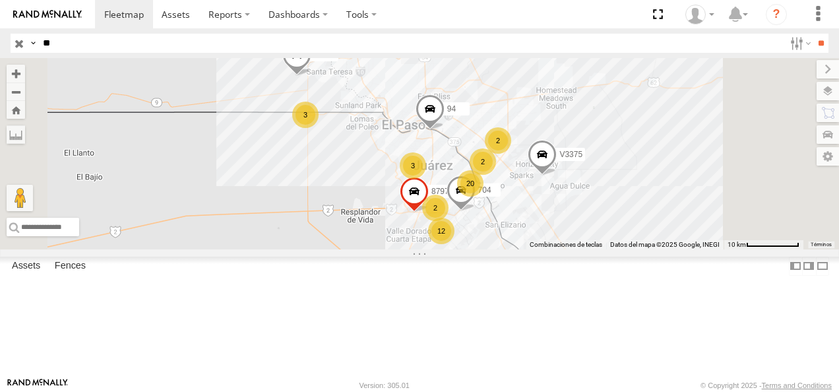
click at [0, 0] on div "[GEOGRAPHIC_DATA]" at bounding box center [0, 0] width 0 height 0
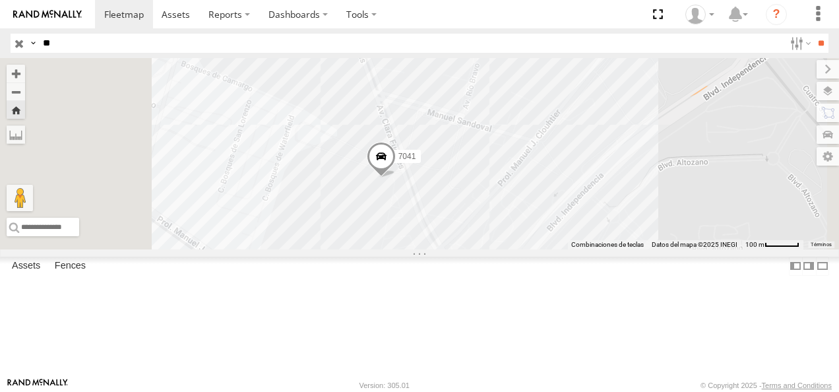
click at [0, 0] on div "FLEX NORTE" at bounding box center [0, 0] width 0 height 0
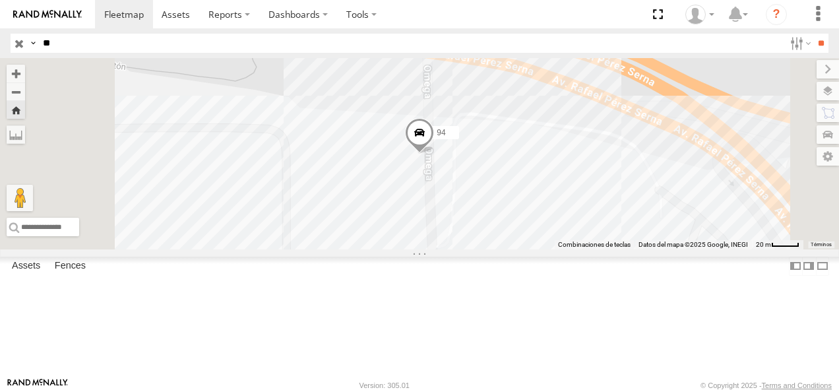
click at [434, 154] on span at bounding box center [419, 137] width 29 height 36
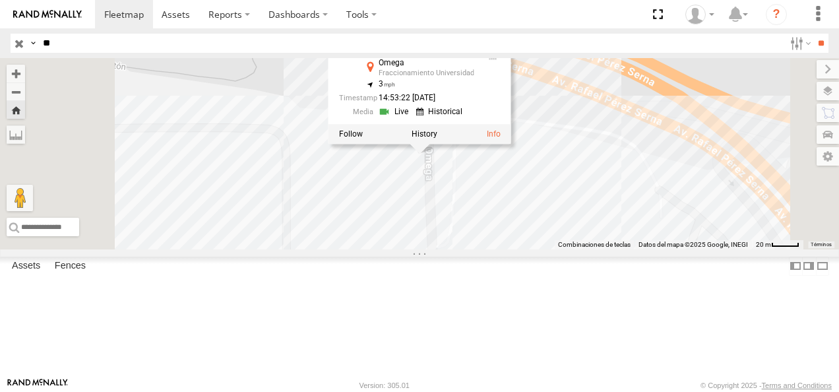
click at [425, 204] on div "94 94 FLEX NORTE Omega Fraccionamiento Universidad 31.75229 , -106.43032 3 14:5…" at bounding box center [419, 153] width 839 height 191
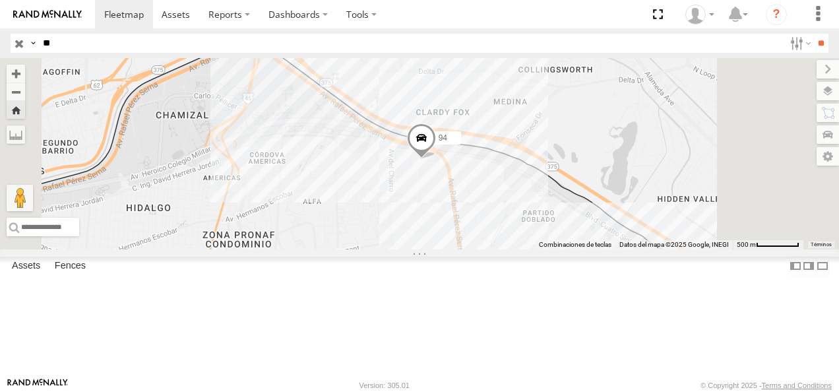
drag, startPoint x: 76, startPoint y: 44, endPoint x: 27, endPoint y: 44, distance: 48.8
click at [27, 44] on div "Search Query Asset ID Asset Label Registration Manufacturer Model VIN Job ID Dr…" at bounding box center [412, 43] width 803 height 19
click at [814, 34] on input "**" at bounding box center [821, 43] width 15 height 19
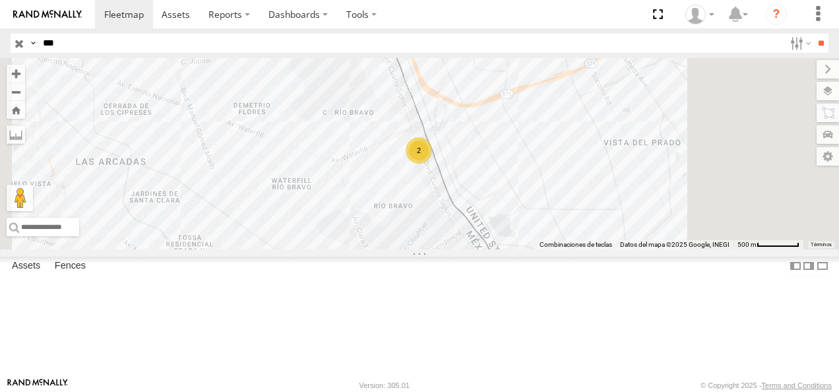
click at [0, 0] on div "552" at bounding box center [0, 0] width 0 height 0
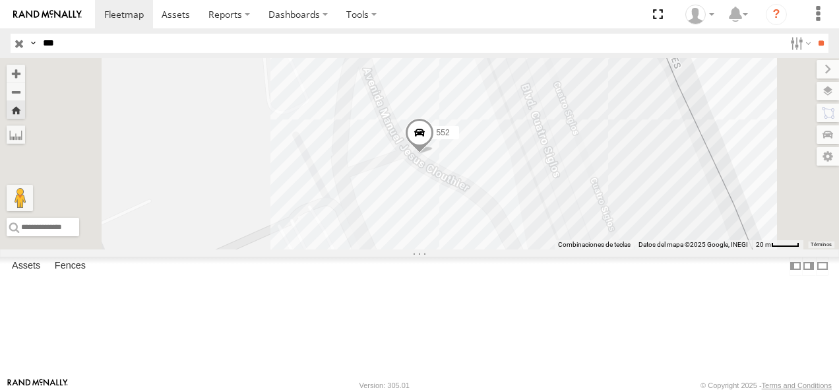
click at [515, 222] on div "552" at bounding box center [419, 153] width 839 height 191
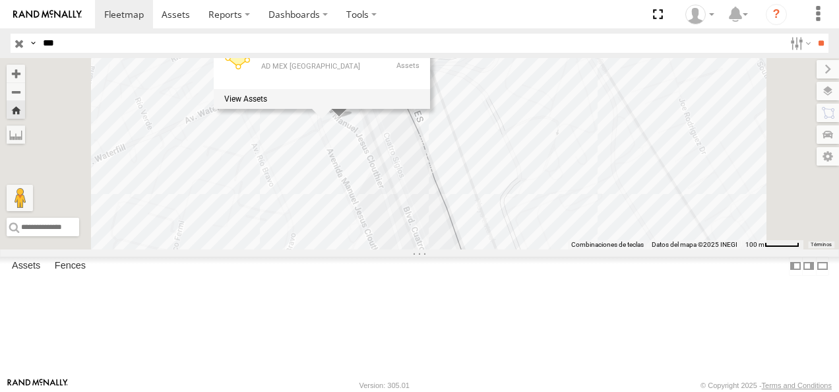
drag, startPoint x: 589, startPoint y: 329, endPoint x: 537, endPoint y: 250, distance: 94.2
click at [537, 249] on div "[DATE] MEX [GEOGRAPHIC_DATA] AD [GEOGRAPHIC_DATA] [GEOGRAPHIC_DATA] 8" at bounding box center [419, 153] width 839 height 191
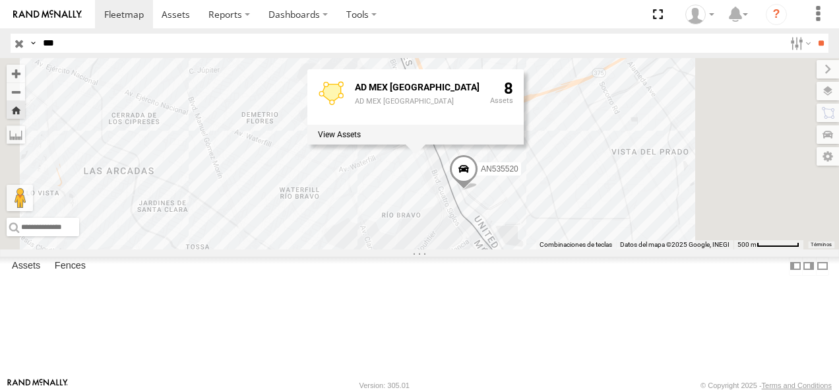
click at [620, 249] on div "AN535520 [DATE] MEX [GEOGRAPHIC_DATA] AD [GEOGRAPHIC_DATA] [GEOGRAPHIC_DATA] 8" at bounding box center [419, 153] width 839 height 191
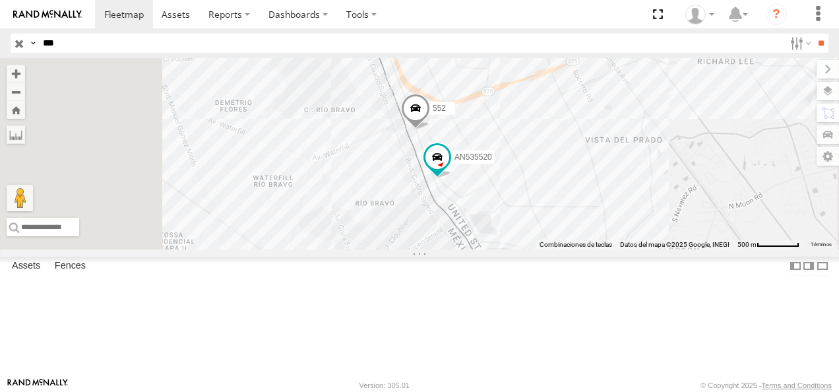
drag, startPoint x: 43, startPoint y: 49, endPoint x: 0, endPoint y: 53, distance: 43.1
click at [0, 53] on html at bounding box center [419, 196] width 839 height 392
click at [814, 34] on input "**" at bounding box center [821, 43] width 15 height 19
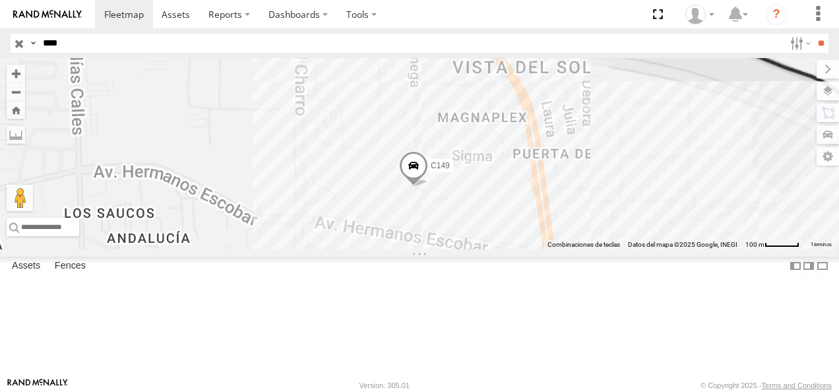
drag, startPoint x: 558, startPoint y: 182, endPoint x: 611, endPoint y: 226, distance: 68.9
click at [612, 223] on div "C149" at bounding box center [419, 153] width 839 height 191
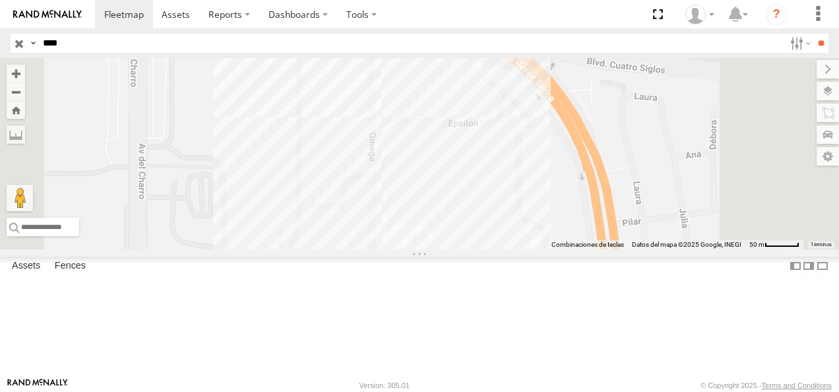
drag, startPoint x: 579, startPoint y: 206, endPoint x: 557, endPoint y: 287, distance: 84.2
click at [557, 249] on div "C149" at bounding box center [419, 153] width 839 height 191
drag, startPoint x: 88, startPoint y: 44, endPoint x: 7, endPoint y: 52, distance: 81.6
click at [7, 52] on header "Search Query Asset ID Asset Label Registration Manufacturer Model VIN Job ID" at bounding box center [419, 43] width 839 height 30
click at [814, 34] on input "**" at bounding box center [821, 43] width 15 height 19
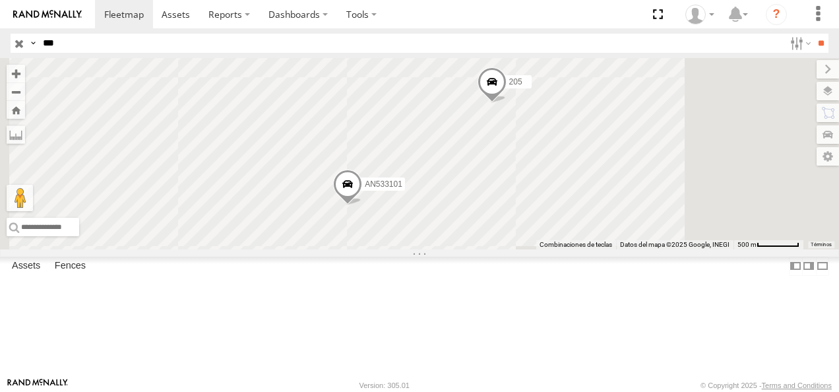
click at [0, 0] on div "Cruce" at bounding box center [0, 0] width 0 height 0
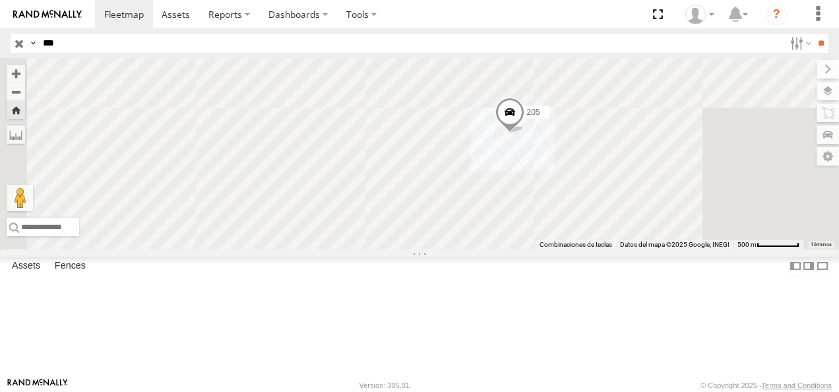
drag, startPoint x: 540, startPoint y: 207, endPoint x: 668, endPoint y: 212, distance: 128.1
click at [668, 212] on div "205" at bounding box center [419, 153] width 839 height 191
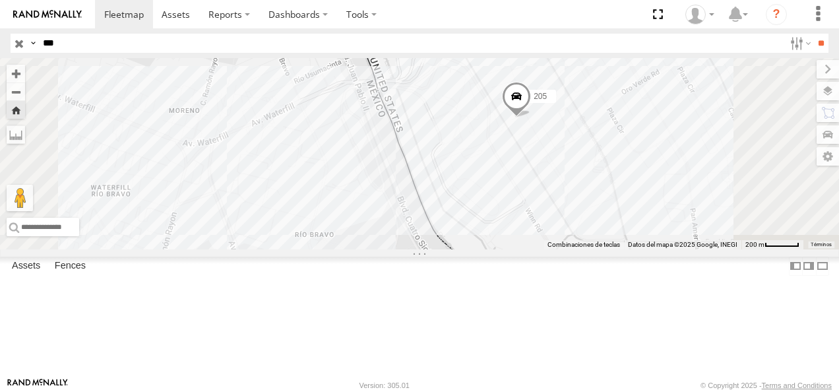
drag, startPoint x: 107, startPoint y: 37, endPoint x: 28, endPoint y: 35, distance: 79.2
click at [33, 38] on div "Search Query Asset ID Asset Label Registration Manufacturer Model VIN Job ID Dr…" at bounding box center [412, 43] width 803 height 19
click at [814, 34] on input "**" at bounding box center [821, 43] width 15 height 19
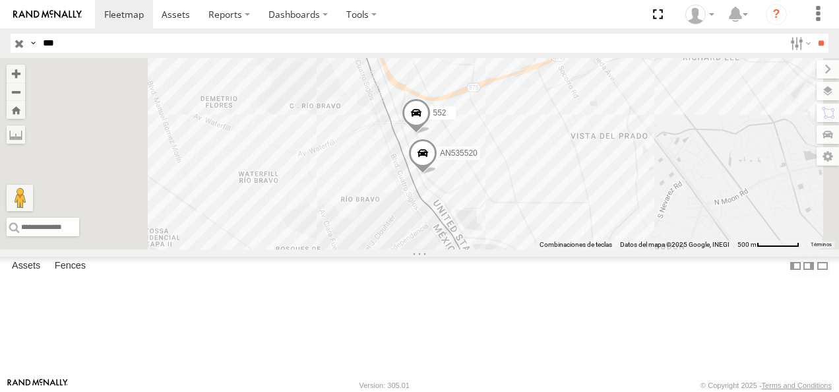
click at [0, 0] on div "552" at bounding box center [0, 0] width 0 height 0
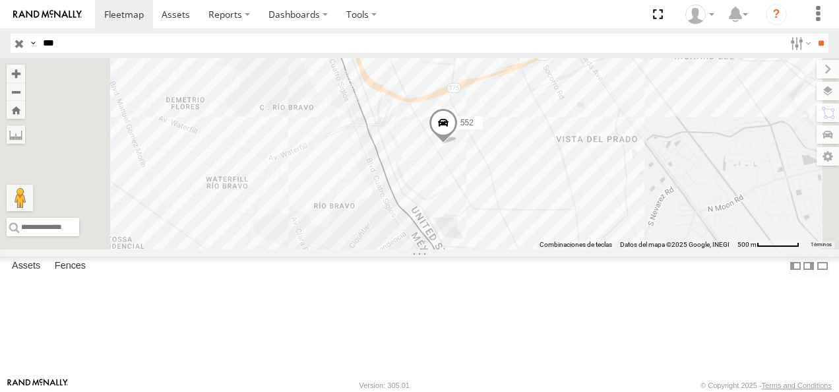
drag, startPoint x: 82, startPoint y: 48, endPoint x: 0, endPoint y: 48, distance: 81.8
click at [0, 48] on html at bounding box center [419, 196] width 839 height 392
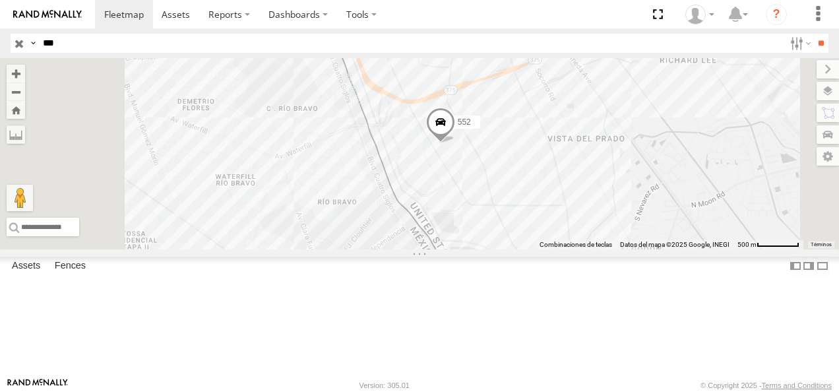
type input "*"
click at [814, 34] on input "**" at bounding box center [821, 43] width 15 height 19
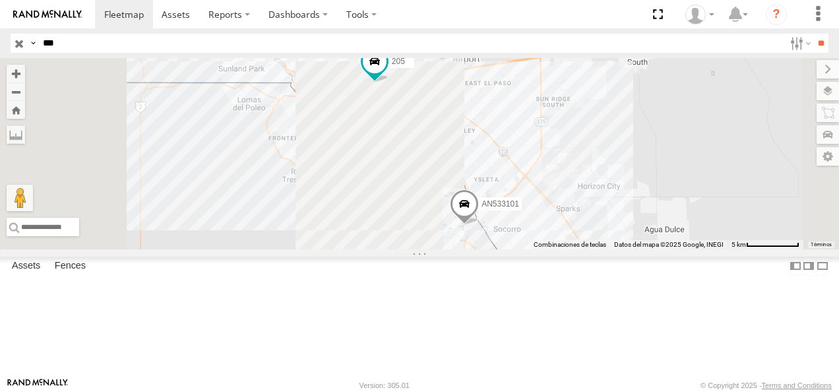
click at [0, 0] on div "205" at bounding box center [0, 0] width 0 height 0
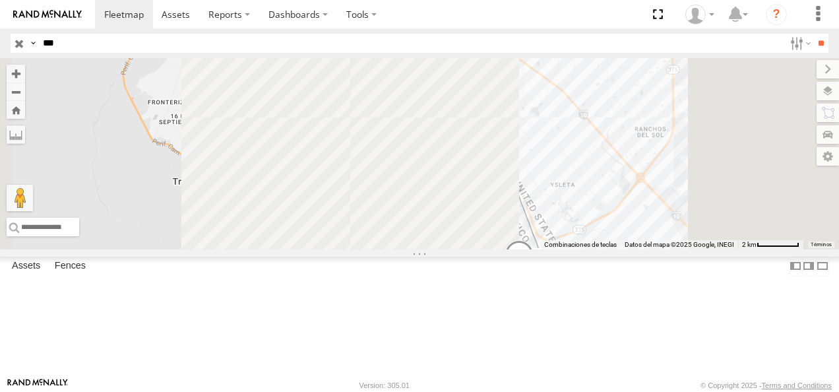
click at [0, 0] on div "205" at bounding box center [0, 0] width 0 height 0
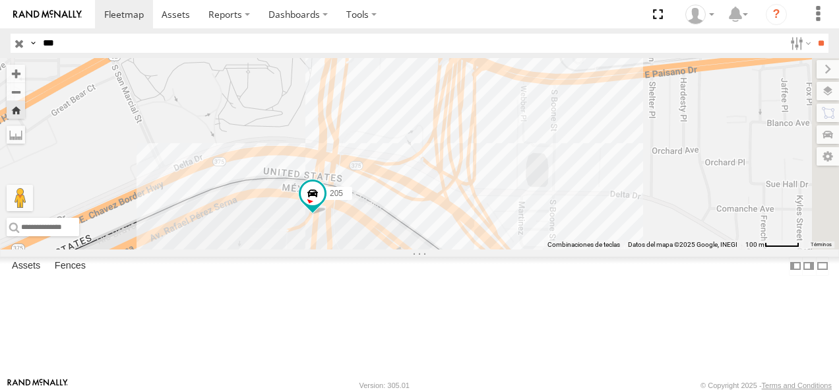
drag, startPoint x: 675, startPoint y: 209, endPoint x: 602, endPoint y: 276, distance: 99.9
click at [602, 249] on div "205" at bounding box center [419, 153] width 839 height 191
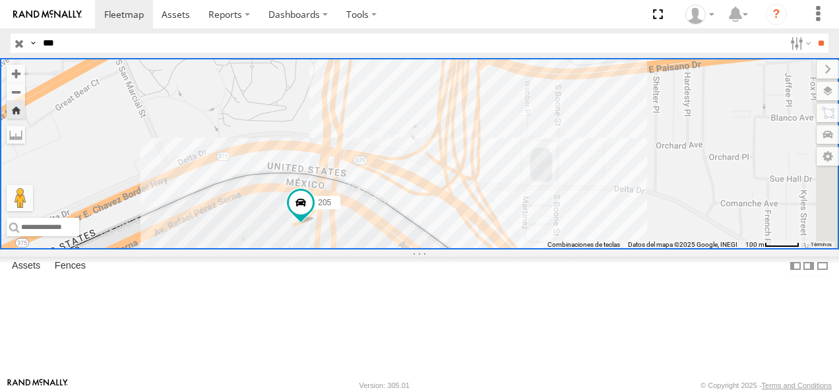
click at [479, 249] on div "205" at bounding box center [419, 153] width 839 height 191
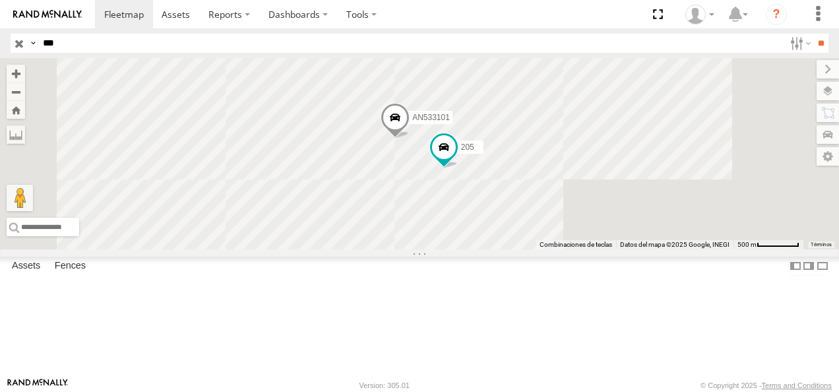
click at [57, 48] on input "***" at bounding box center [411, 43] width 747 height 19
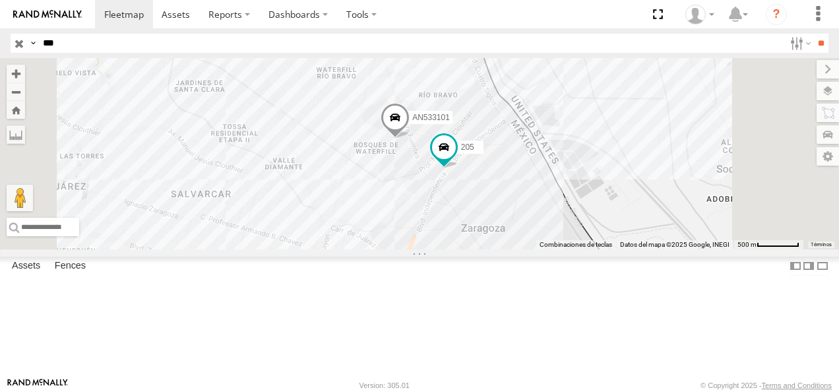
drag, startPoint x: 75, startPoint y: 48, endPoint x: 32, endPoint y: 48, distance: 42.9
click at [32, 48] on div "Search Query Asset ID Asset Label Registration Manufacturer Model VIN Job ID Dr…" at bounding box center [412, 43] width 803 height 19
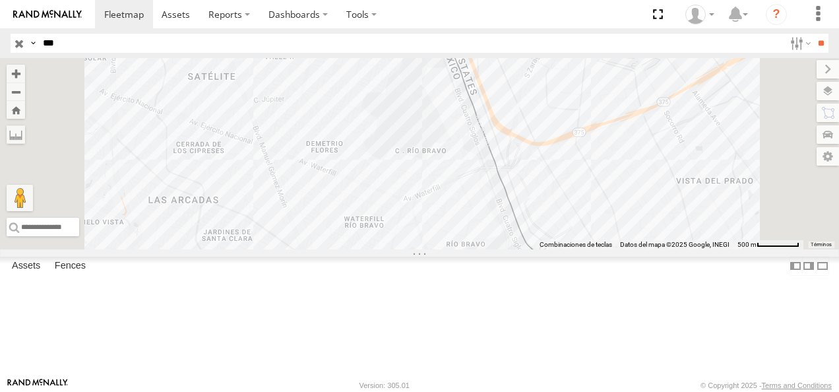
drag, startPoint x: 516, startPoint y: 142, endPoint x: 544, endPoint y: 293, distance: 153.6
click at [544, 249] on div "205 AN533101" at bounding box center [419, 153] width 839 height 191
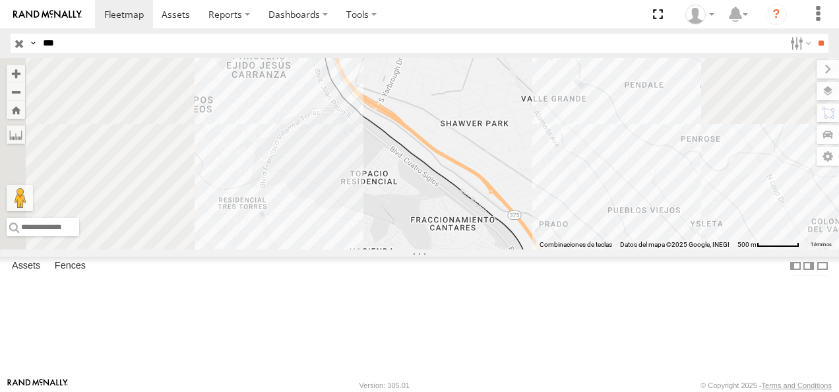
drag, startPoint x: 498, startPoint y: 121, endPoint x: 583, endPoint y: 344, distance: 239.6
click at [583, 249] on div "205 AN533101" at bounding box center [419, 153] width 839 height 191
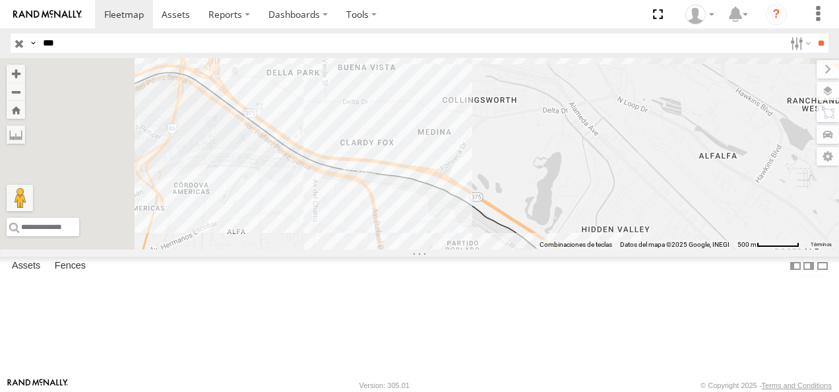
drag, startPoint x: 478, startPoint y: 214, endPoint x: 782, endPoint y: 346, distance: 331.8
click at [782, 249] on div "205 AN533101" at bounding box center [419, 153] width 839 height 191
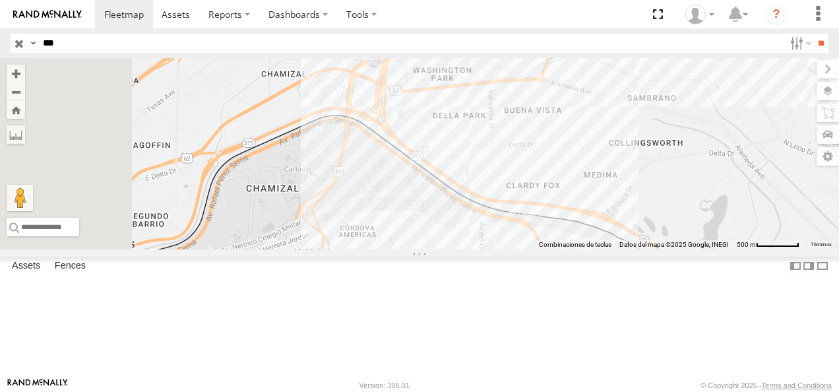
drag, startPoint x: 416, startPoint y: 240, endPoint x: 567, endPoint y: 292, distance: 159.0
click at [567, 249] on div "205 AN533101" at bounding box center [419, 153] width 839 height 191
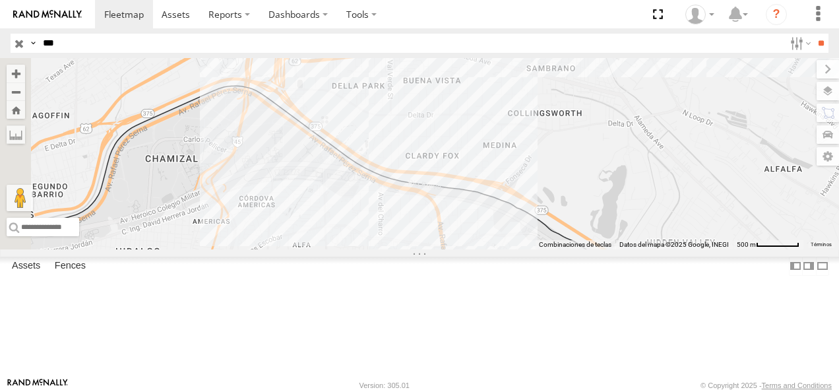
drag, startPoint x: 593, startPoint y: 293, endPoint x: 484, endPoint y: 257, distance: 114.8
click at [484, 249] on div "205 AN533101" at bounding box center [419, 153] width 839 height 191
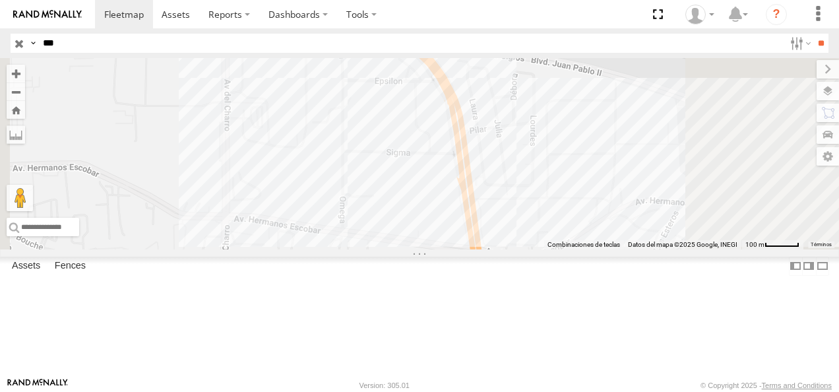
drag, startPoint x: 574, startPoint y: 315, endPoint x: 566, endPoint y: 211, distance: 104.6
click at [566, 211] on div "205 AN533101" at bounding box center [419, 153] width 839 height 191
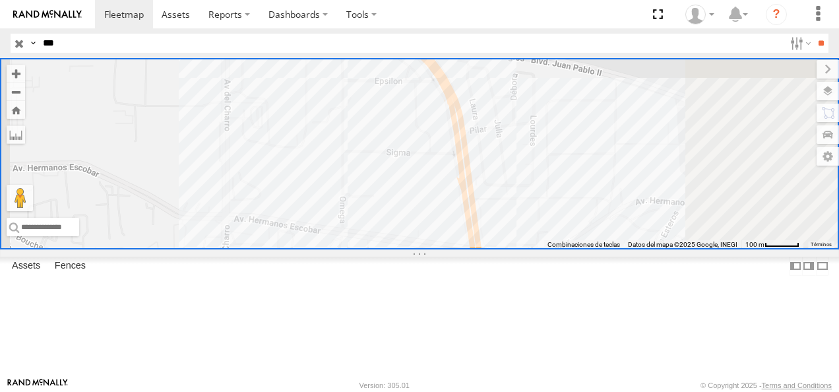
click at [490, 141] on div "205 AN533101" at bounding box center [419, 153] width 839 height 191
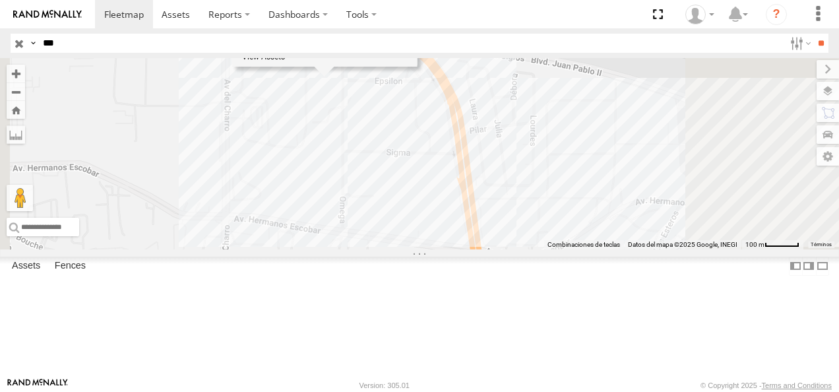
click at [540, 213] on div "205 AN533101 FLEXTRONICS NORTE 3" at bounding box center [419, 153] width 839 height 191
click at [814, 34] on input "**" at bounding box center [821, 43] width 15 height 19
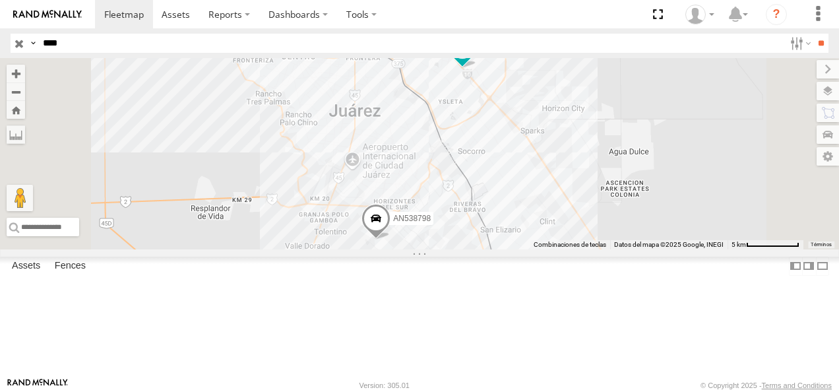
click at [0, 0] on div "FLEX NORTE" at bounding box center [0, 0] width 0 height 0
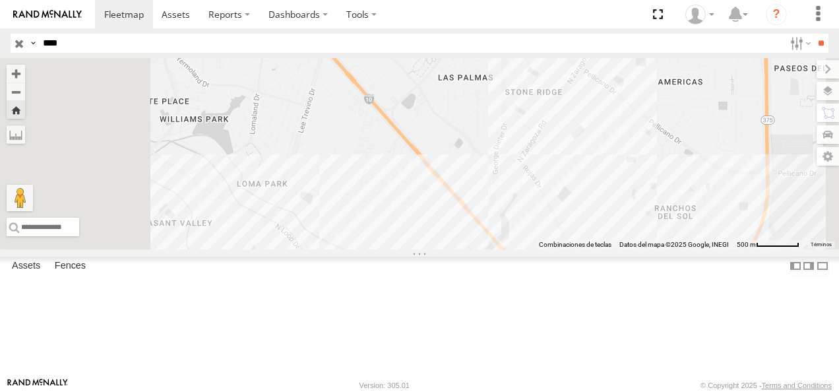
click at [0, 0] on div "Asset Current Location" at bounding box center [0, 0] width 0 height 0
click at [0, 0] on div "8798 FLEX NORTE" at bounding box center [0, 0] width 0 height 0
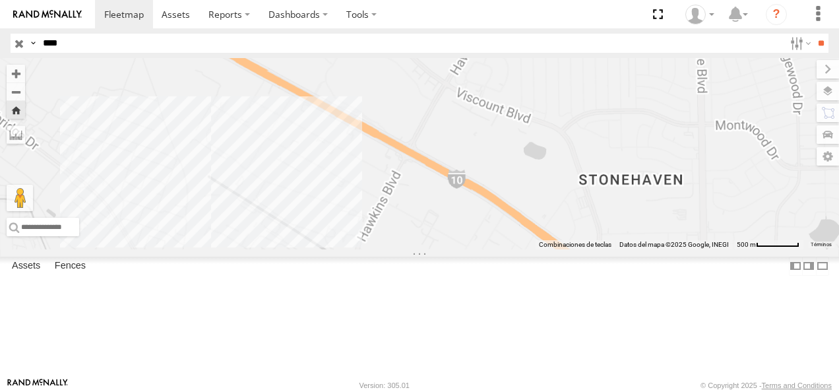
drag, startPoint x: 99, startPoint y: 38, endPoint x: 33, endPoint y: 41, distance: 66.0
click at [33, 41] on div "Search Query Asset ID Asset Label Registration Manufacturer Model VIN Job ID Dr…" at bounding box center [412, 43] width 803 height 19
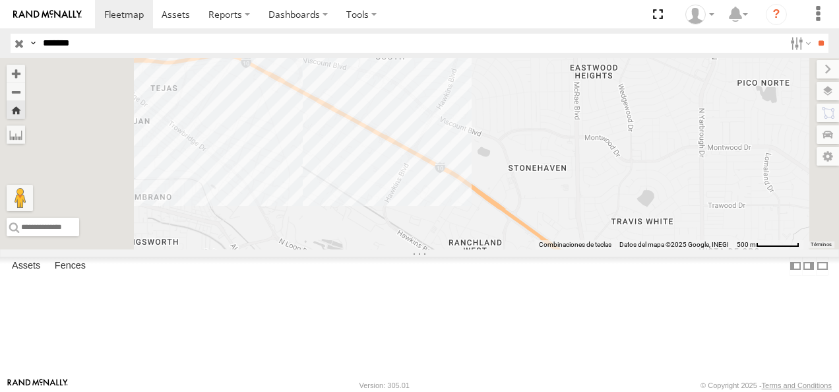
type input "*******"
click at [814, 34] on input "**" at bounding box center [821, 43] width 15 height 19
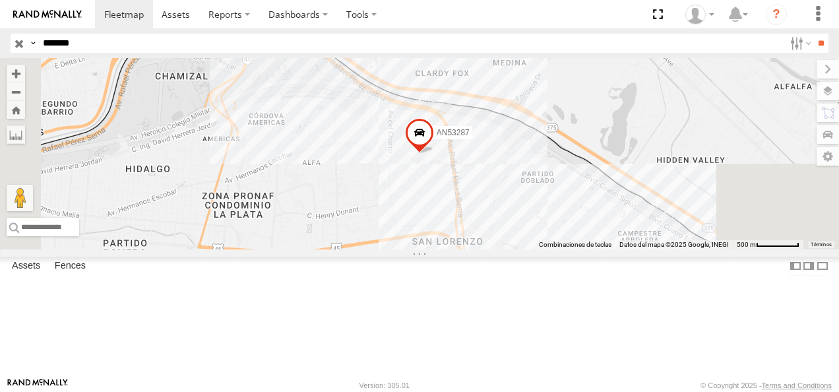
click at [0, 0] on div "AN53287" at bounding box center [0, 0] width 0 height 0
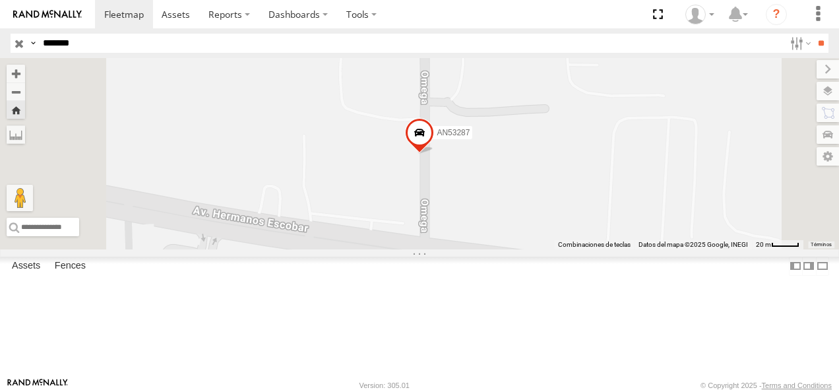
click at [434, 154] on span at bounding box center [419, 136] width 29 height 36
